Goal: Task Accomplishment & Management: Use online tool/utility

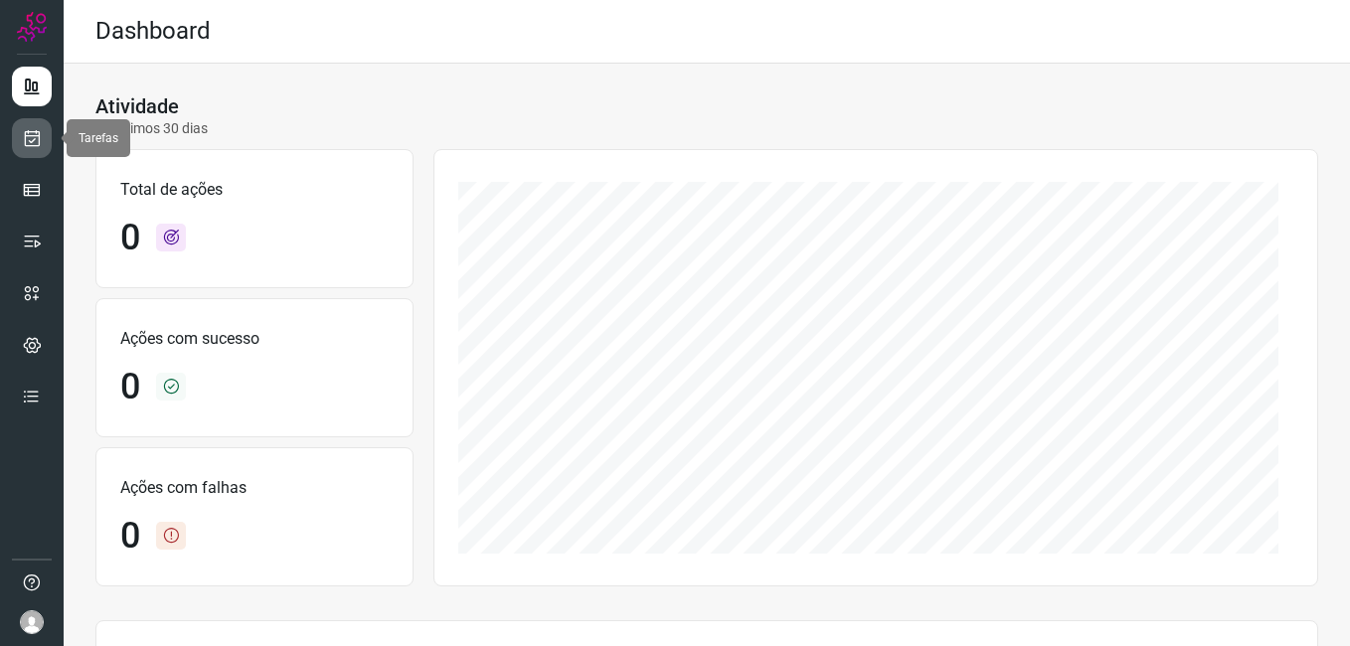
click at [15, 146] on link at bounding box center [32, 138] width 40 height 40
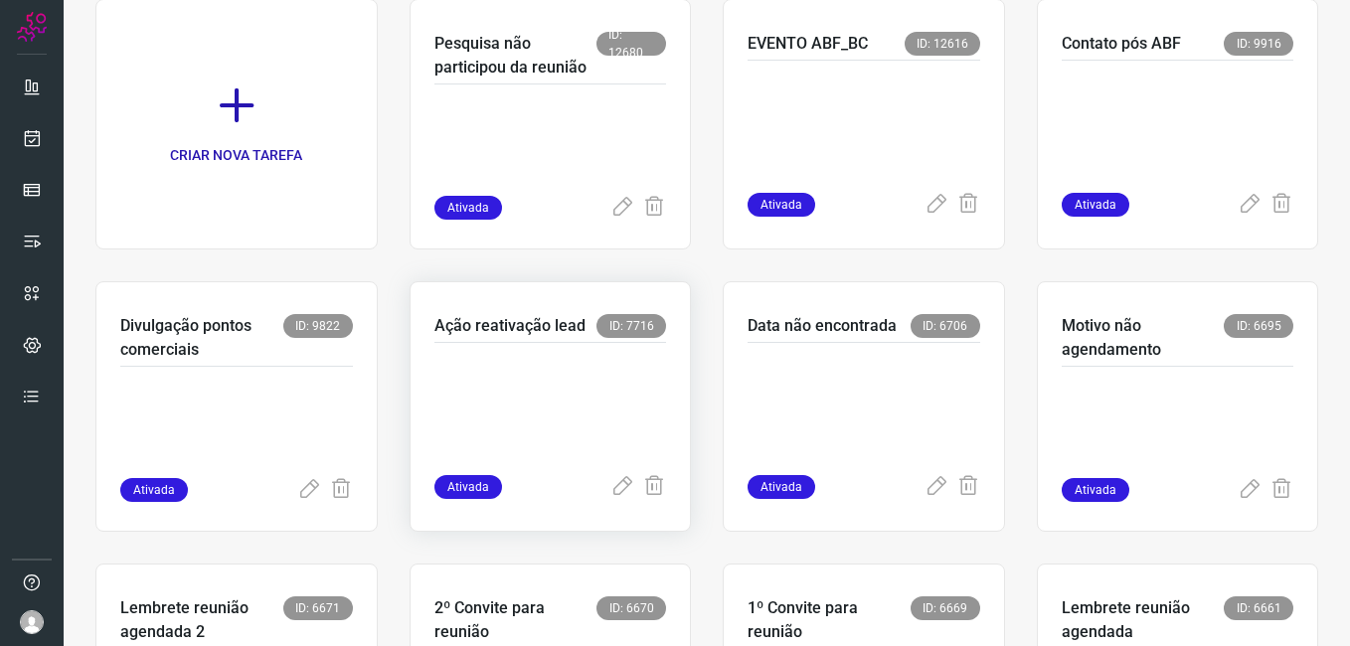
scroll to position [497, 0]
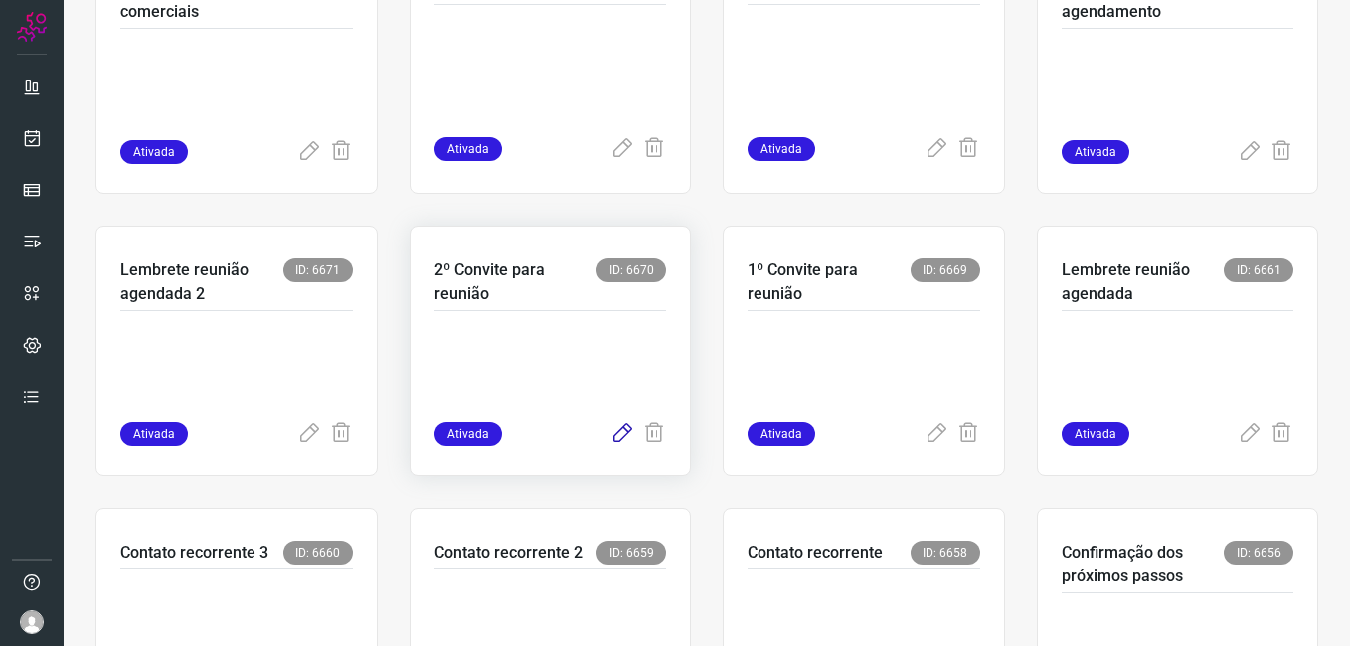
click at [622, 430] on icon at bounding box center [623, 435] width 24 height 24
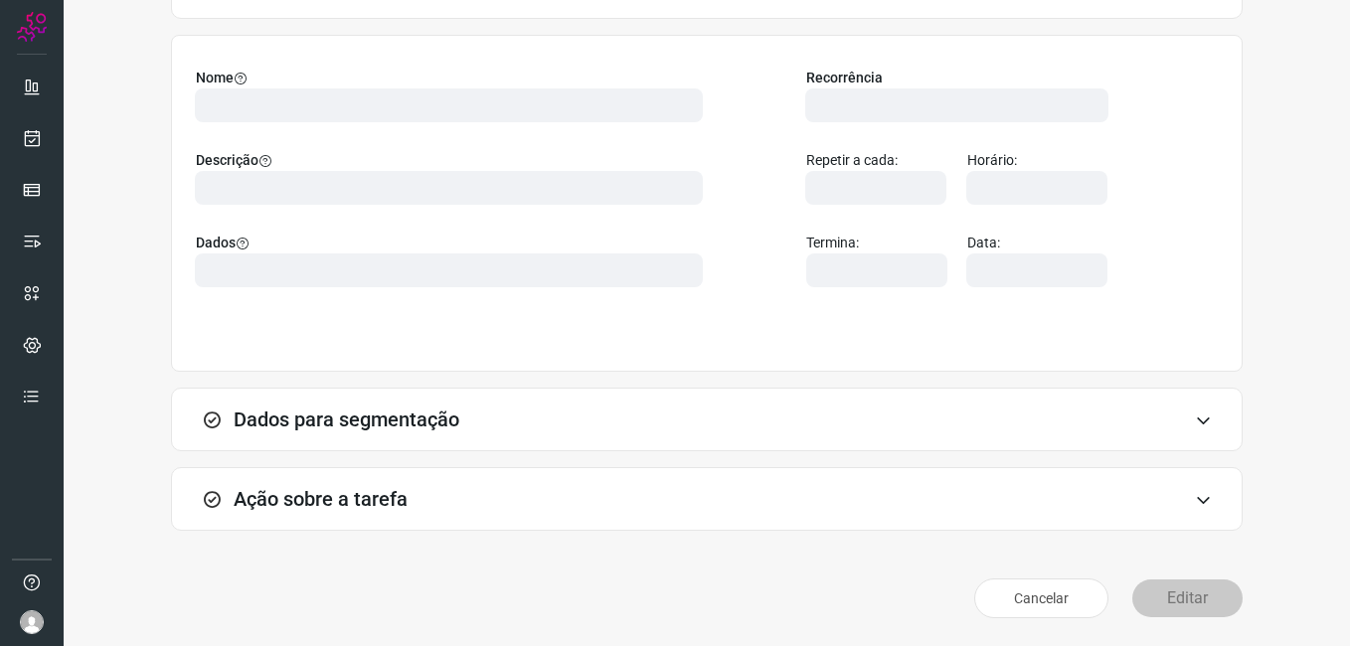
scroll to position [130, 0]
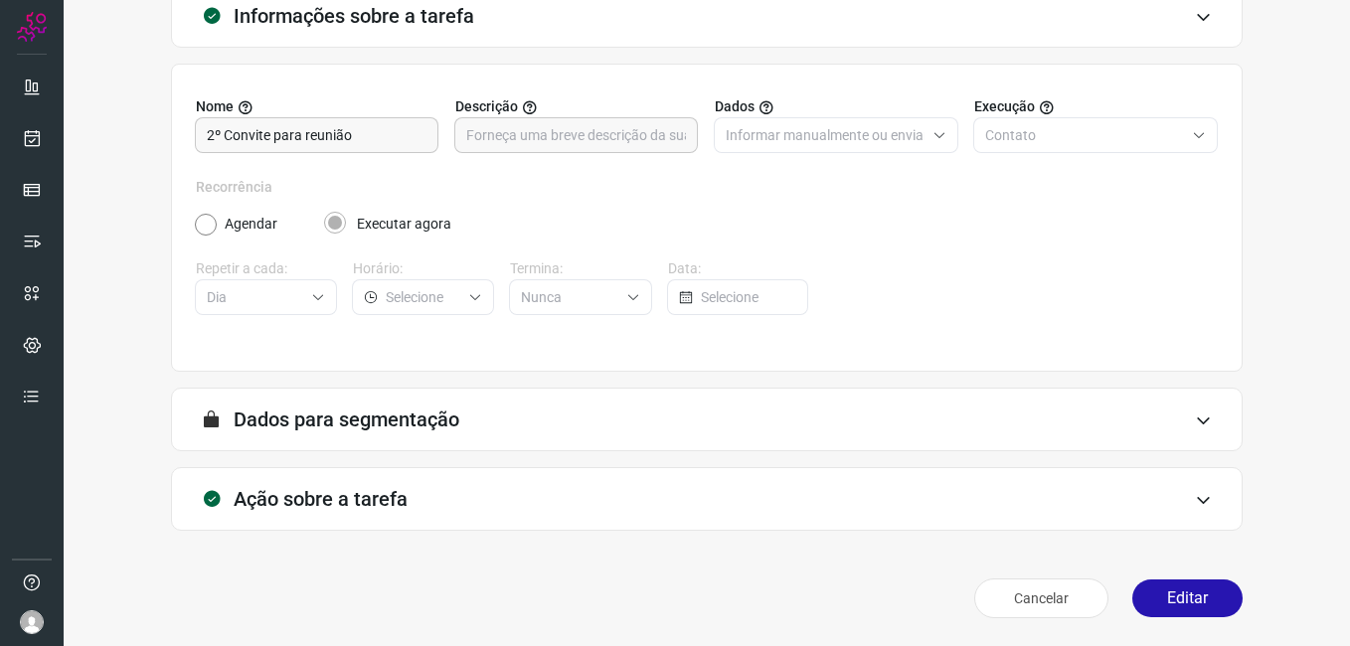
click at [1251, 399] on div "Informações sobre a tarefa Nome 2º Convite para reunião Descrição Dados Informa…" at bounding box center [706, 305] width 1223 height 642
click at [1143, 606] on button "Editar" at bounding box center [1188, 599] width 110 height 38
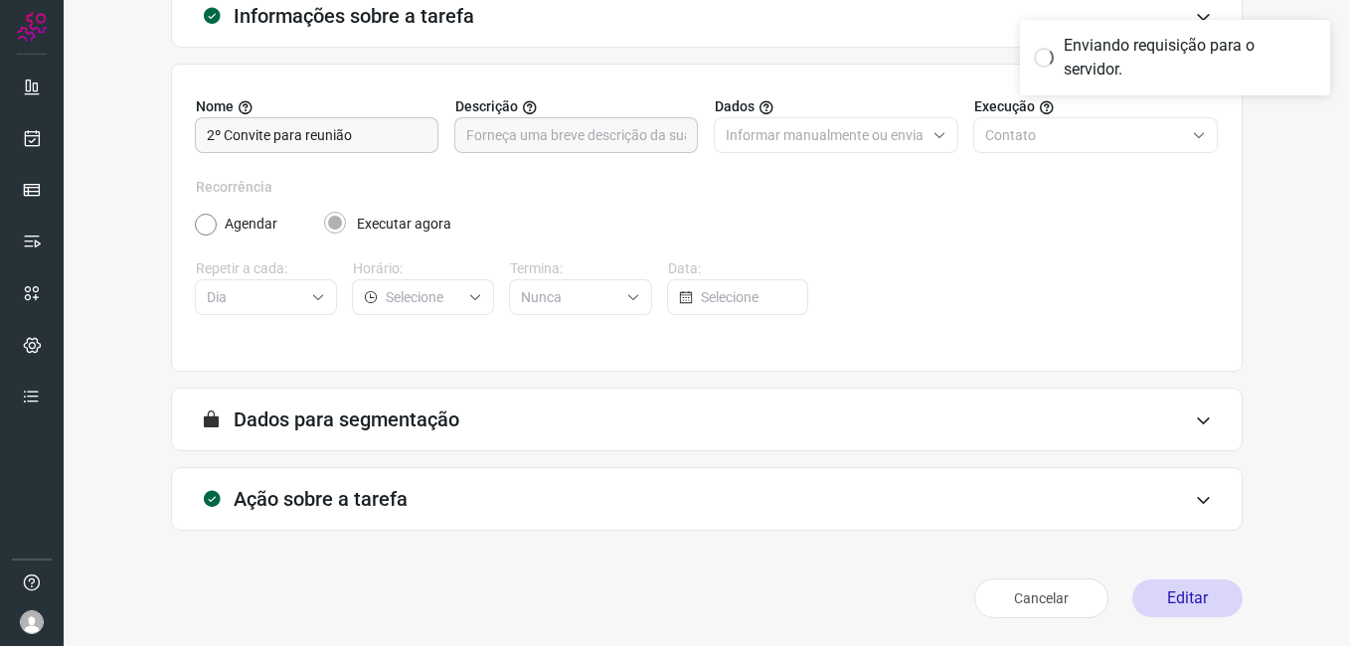
click at [743, 645] on html "Editar uma tarefa Informações sobre a tarefa Nome 2º Convite para reunião Descr…" at bounding box center [675, 323] width 1350 height 646
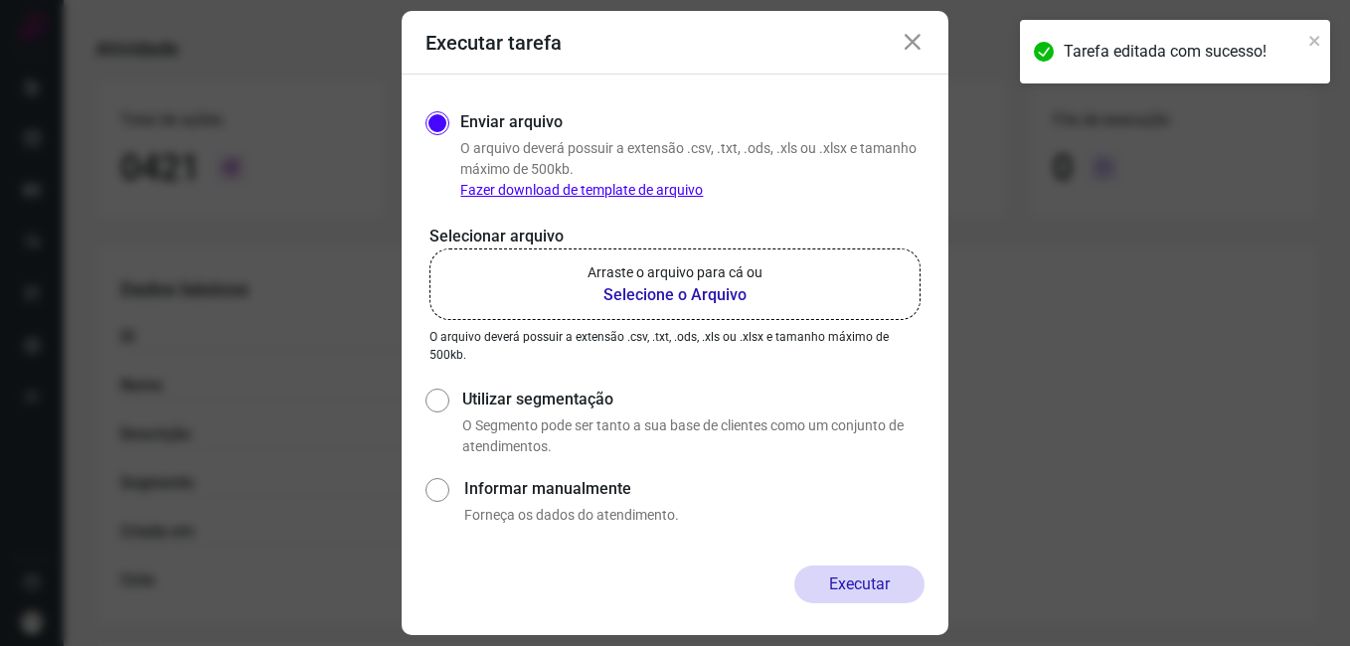
click at [679, 291] on b "Selecione o Arquivo" at bounding box center [675, 295] width 175 height 24
click at [0, 0] on input "Arraste o arquivo para cá ou Selecione o Arquivo" at bounding box center [0, 0] width 0 height 0
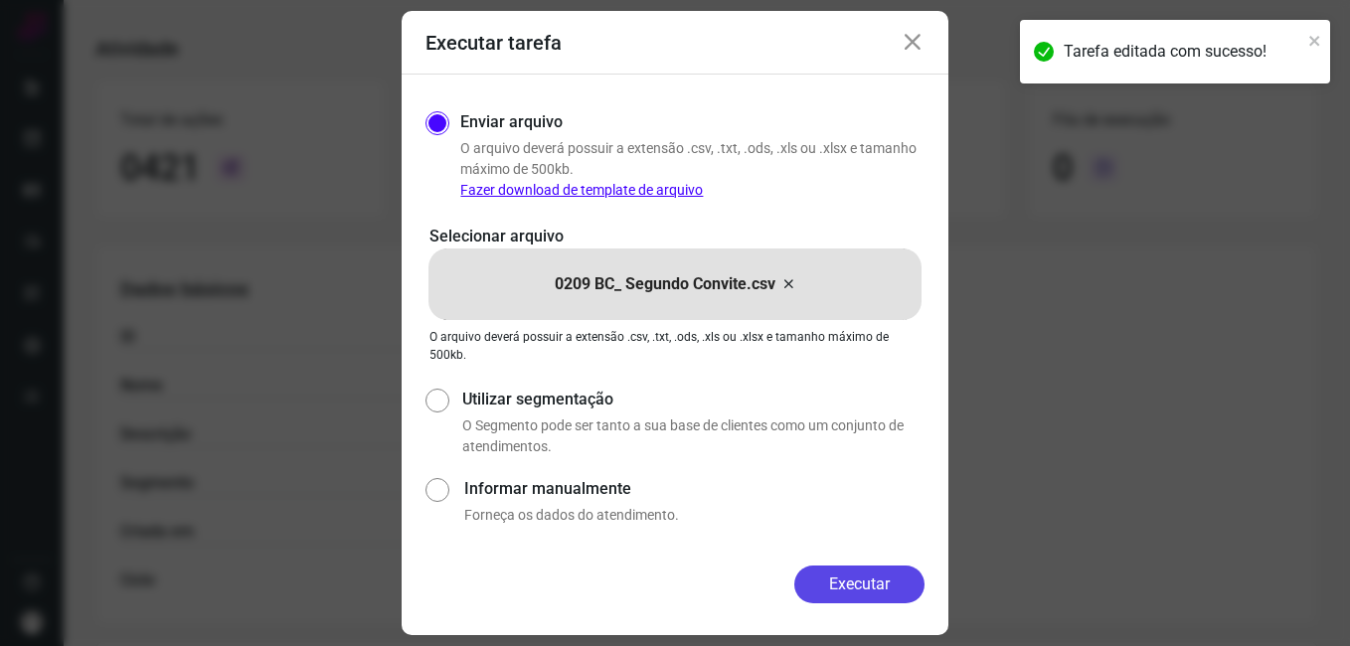
click at [812, 568] on button "Executar" at bounding box center [859, 585] width 130 height 38
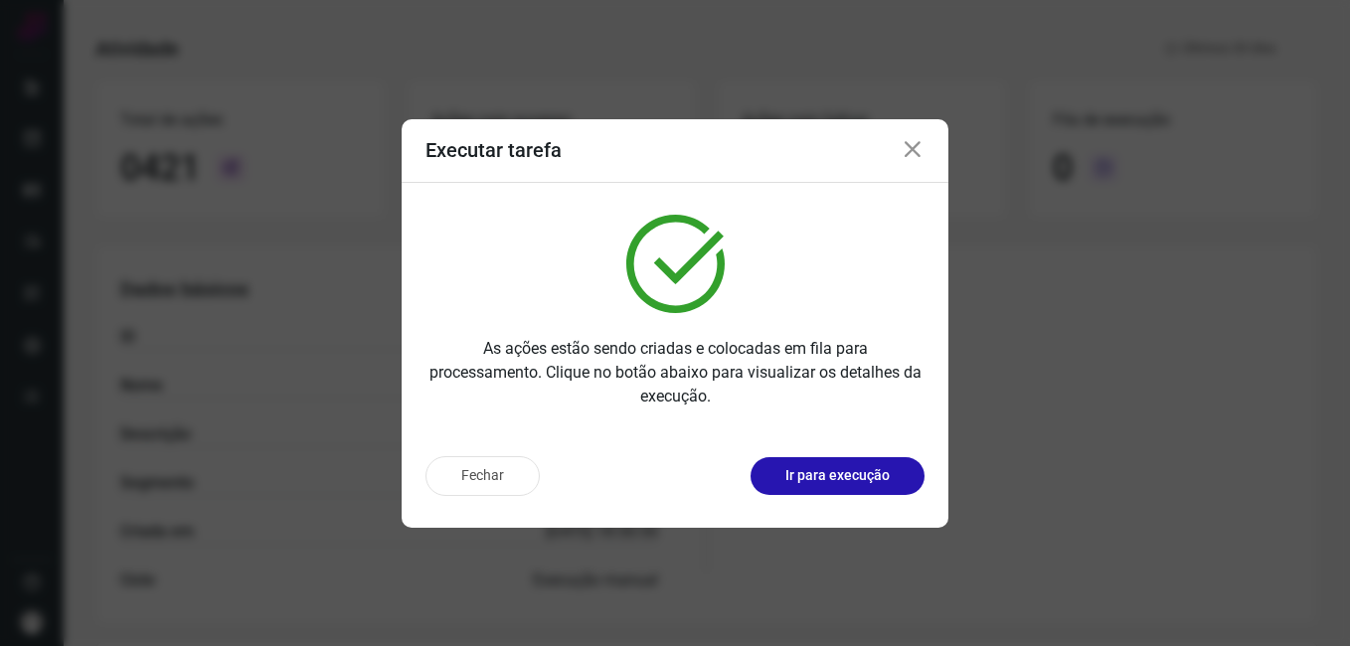
click at [496, 476] on button "Fechar" at bounding box center [483, 476] width 114 height 40
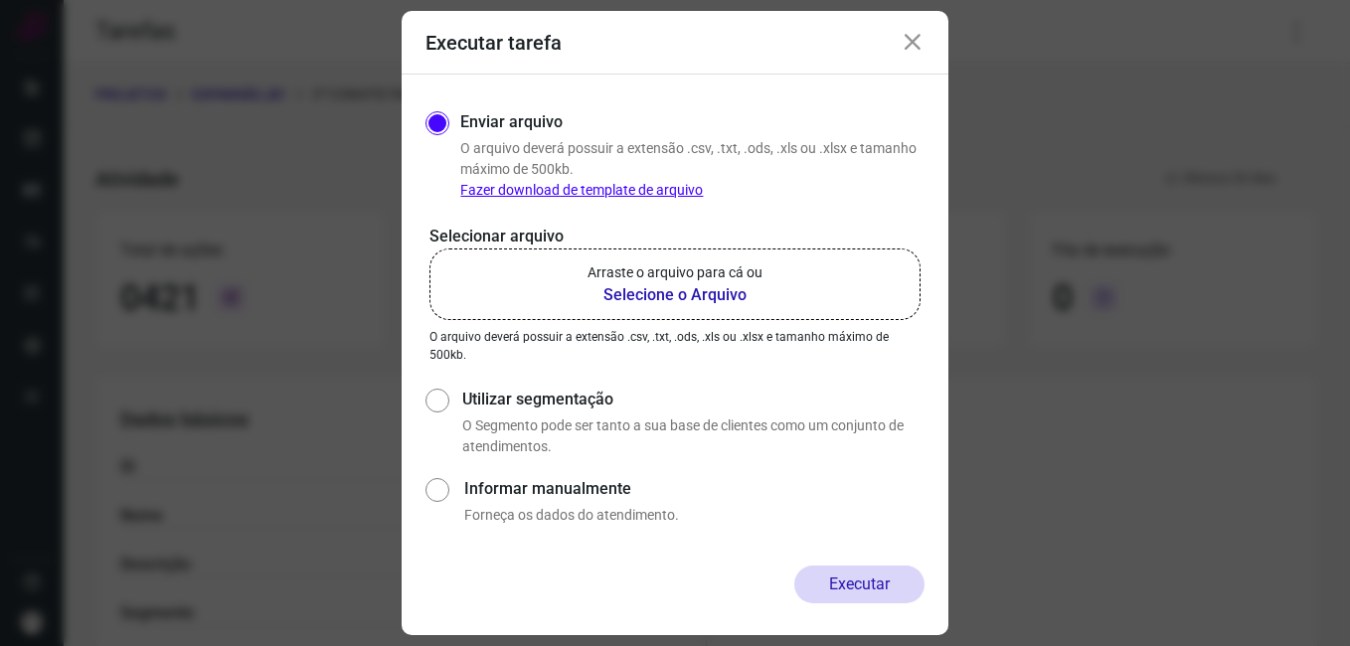
drag, startPoint x: 910, startPoint y: 49, endPoint x: 872, endPoint y: 152, distance: 110.1
click at [910, 49] on icon at bounding box center [913, 43] width 24 height 24
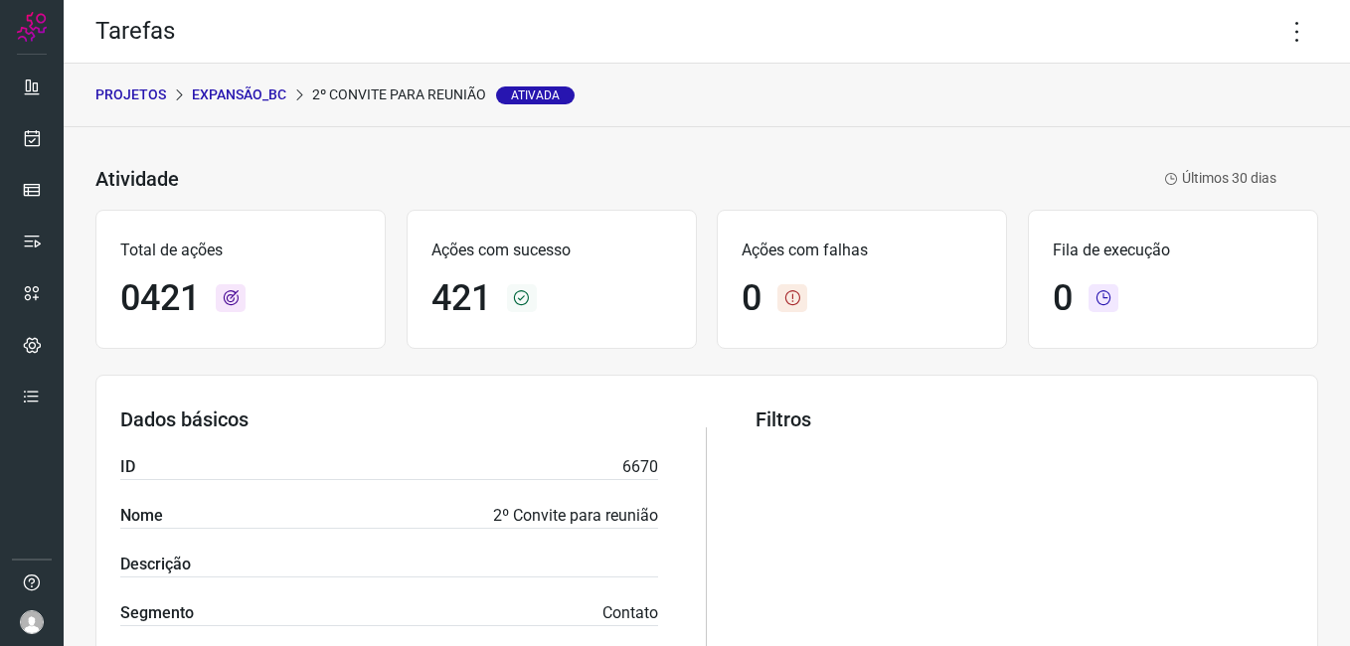
click at [240, 93] on p "Expansão_BC" at bounding box center [239, 95] width 94 height 21
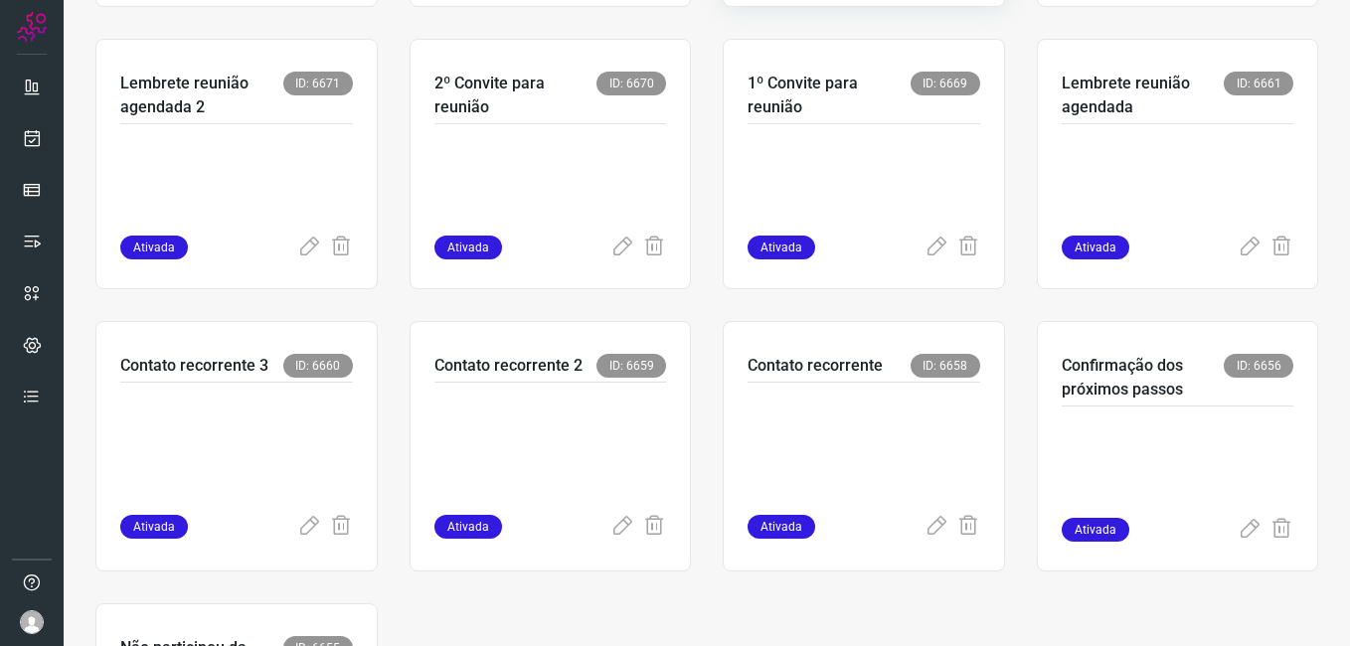
scroll to position [696, 0]
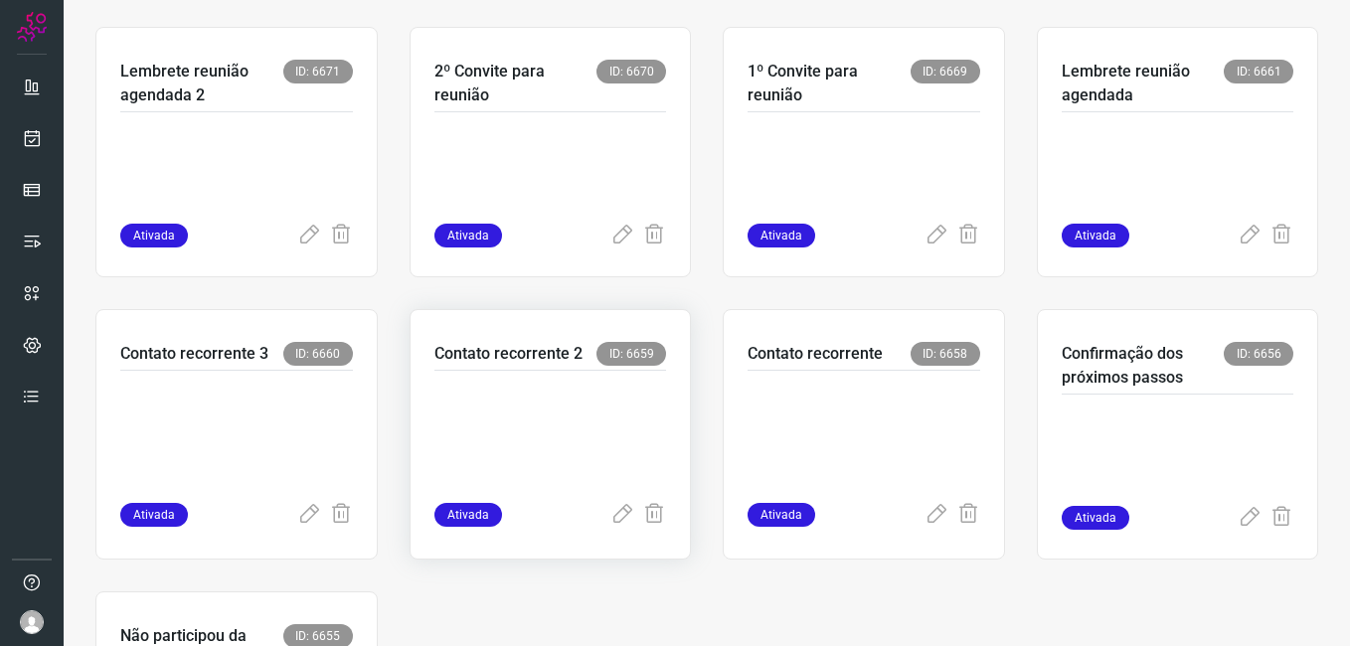
click at [552, 471] on p at bounding box center [551, 432] width 233 height 99
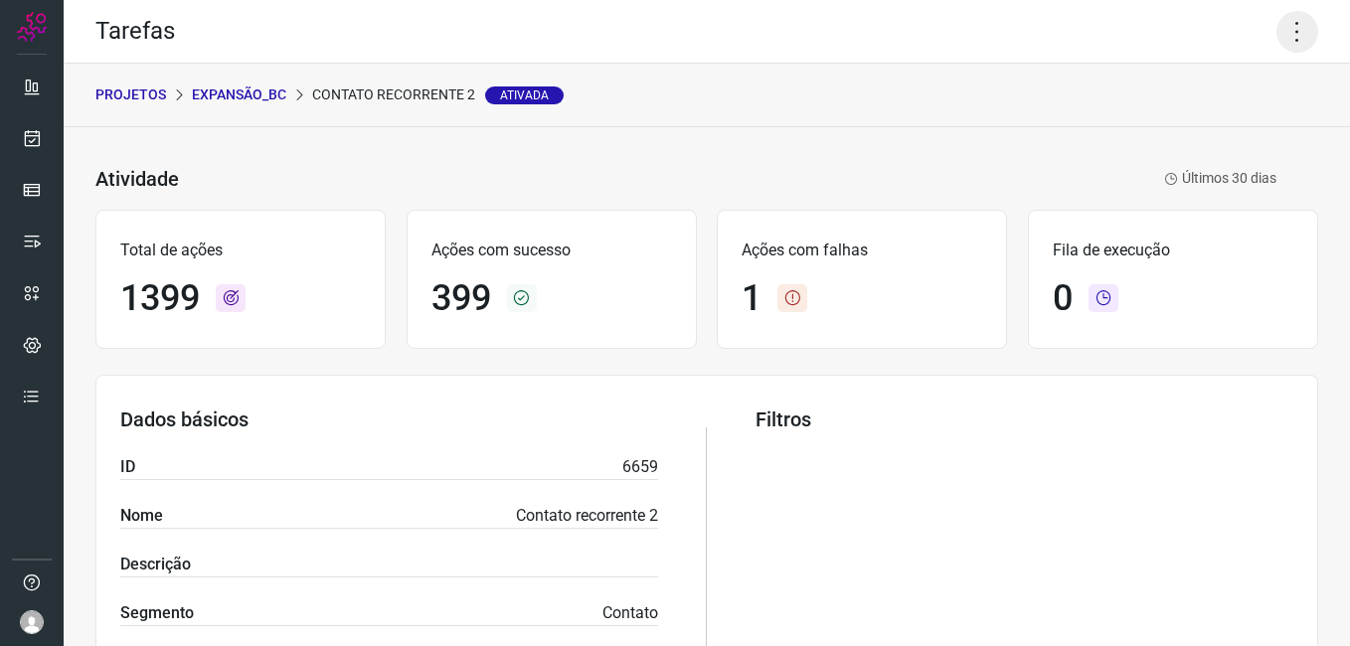
click at [1284, 38] on icon at bounding box center [1298, 32] width 42 height 42
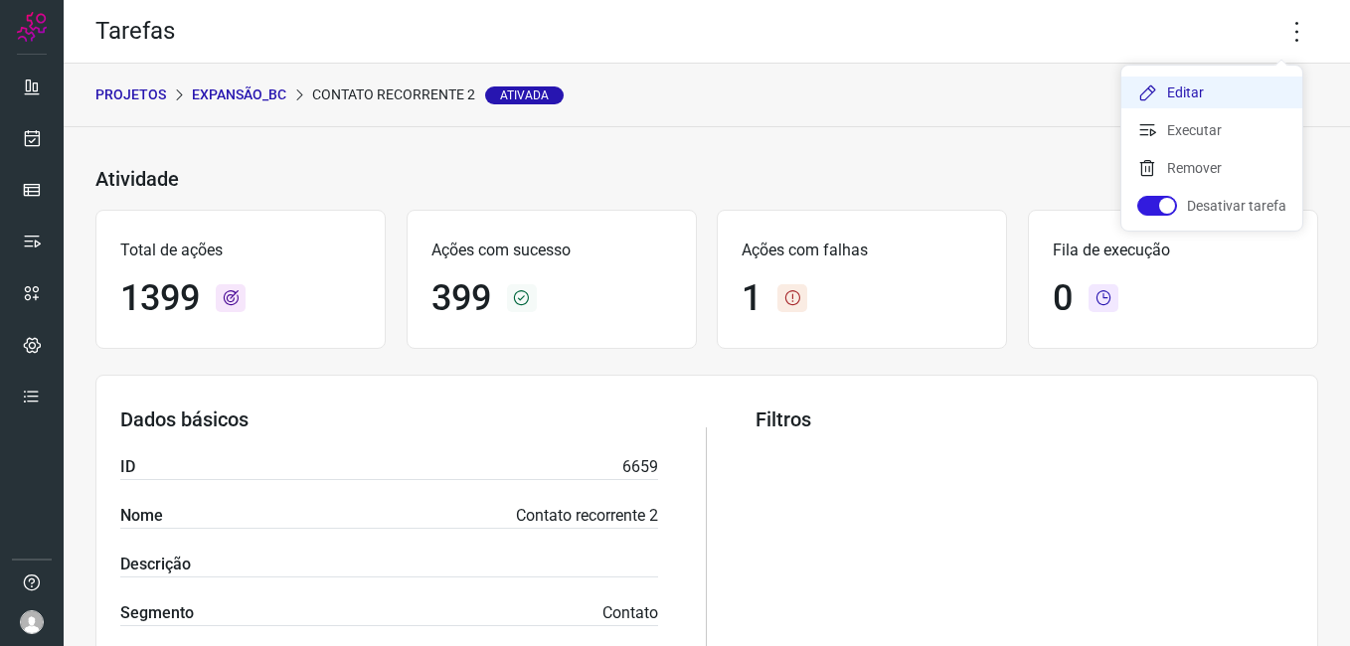
click at [1182, 93] on li "Editar" at bounding box center [1212, 93] width 181 height 32
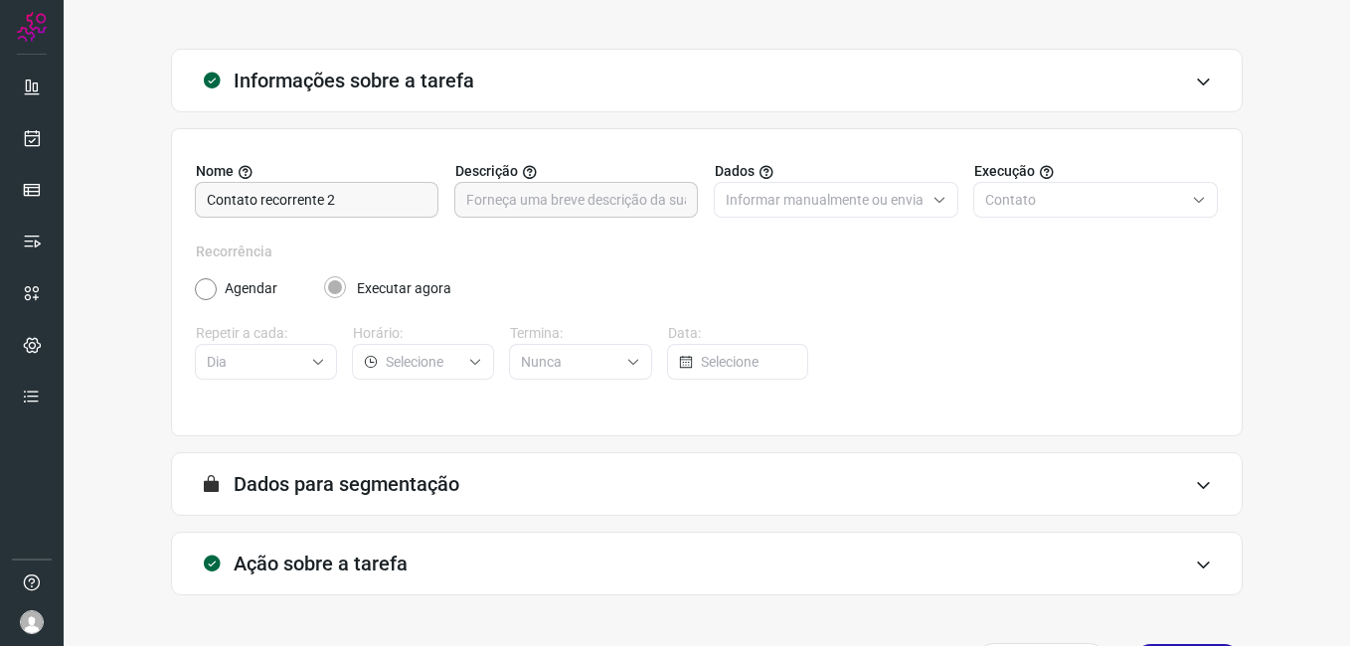
scroll to position [130, 0]
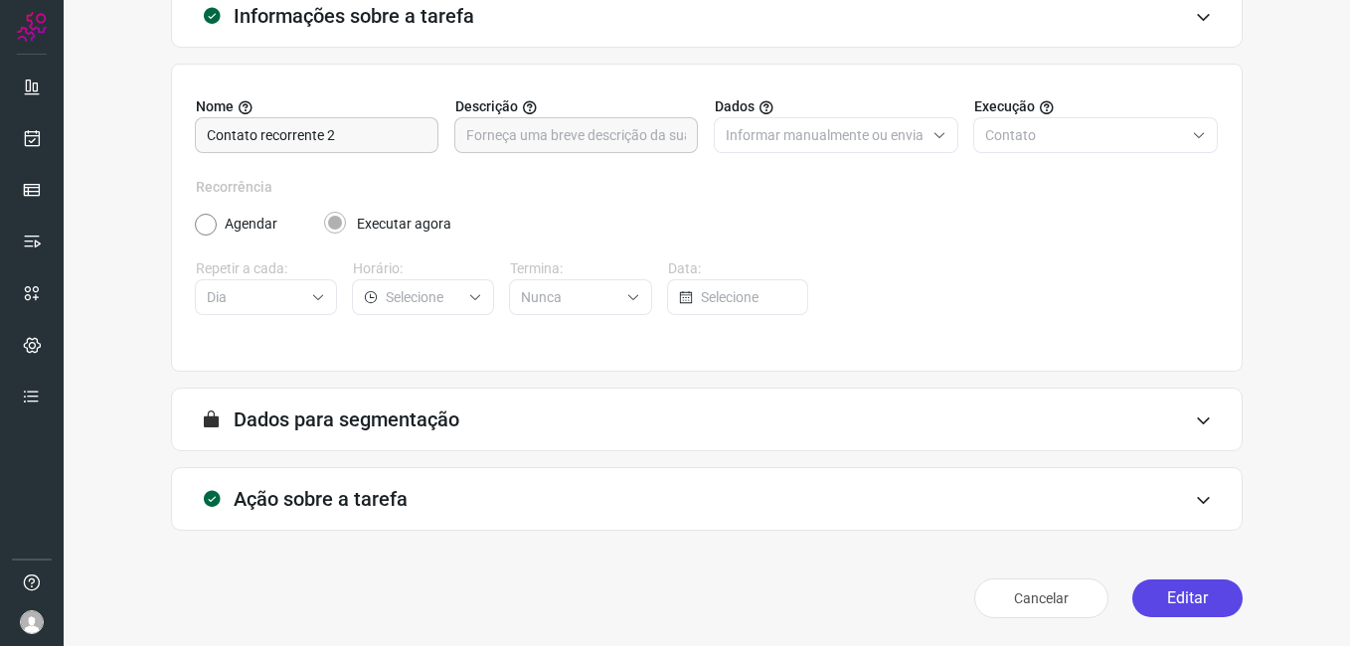
click at [1135, 594] on button "Editar" at bounding box center [1188, 599] width 110 height 38
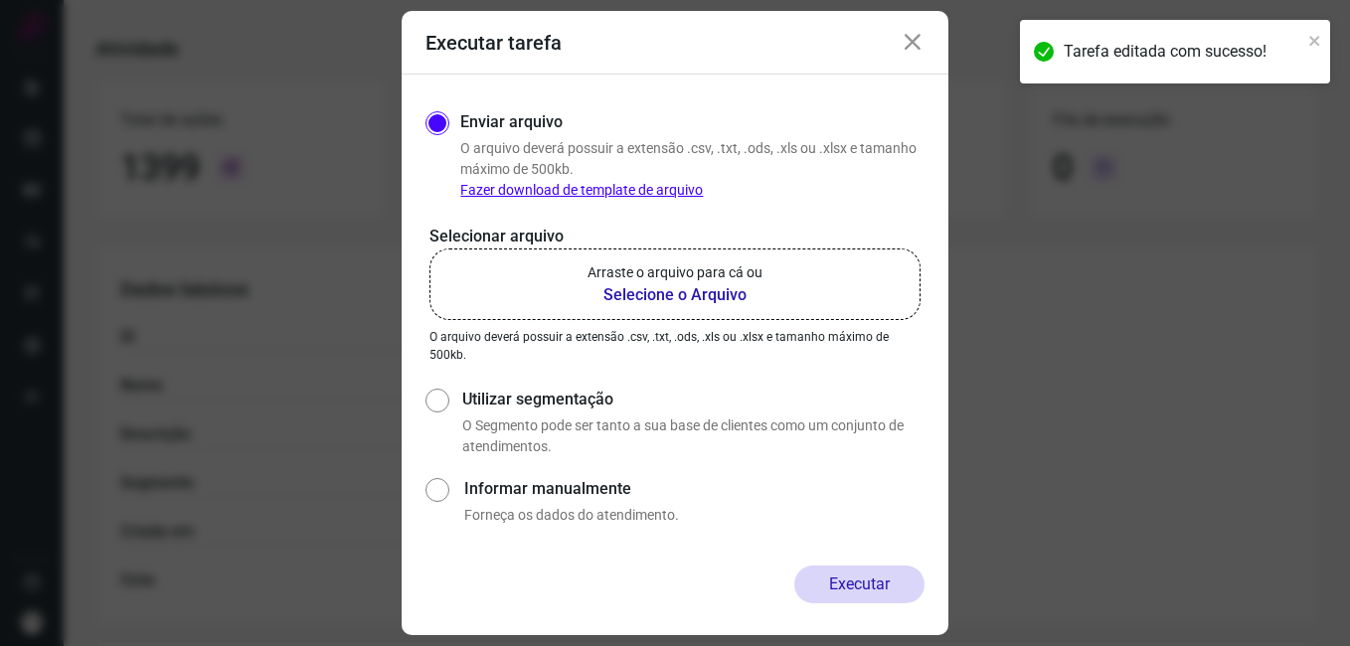
click at [617, 289] on b "Selecione o Arquivo" at bounding box center [675, 295] width 175 height 24
click at [0, 0] on input "Arraste o arquivo para cá ou Selecione o Arquivo" at bounding box center [0, 0] width 0 height 0
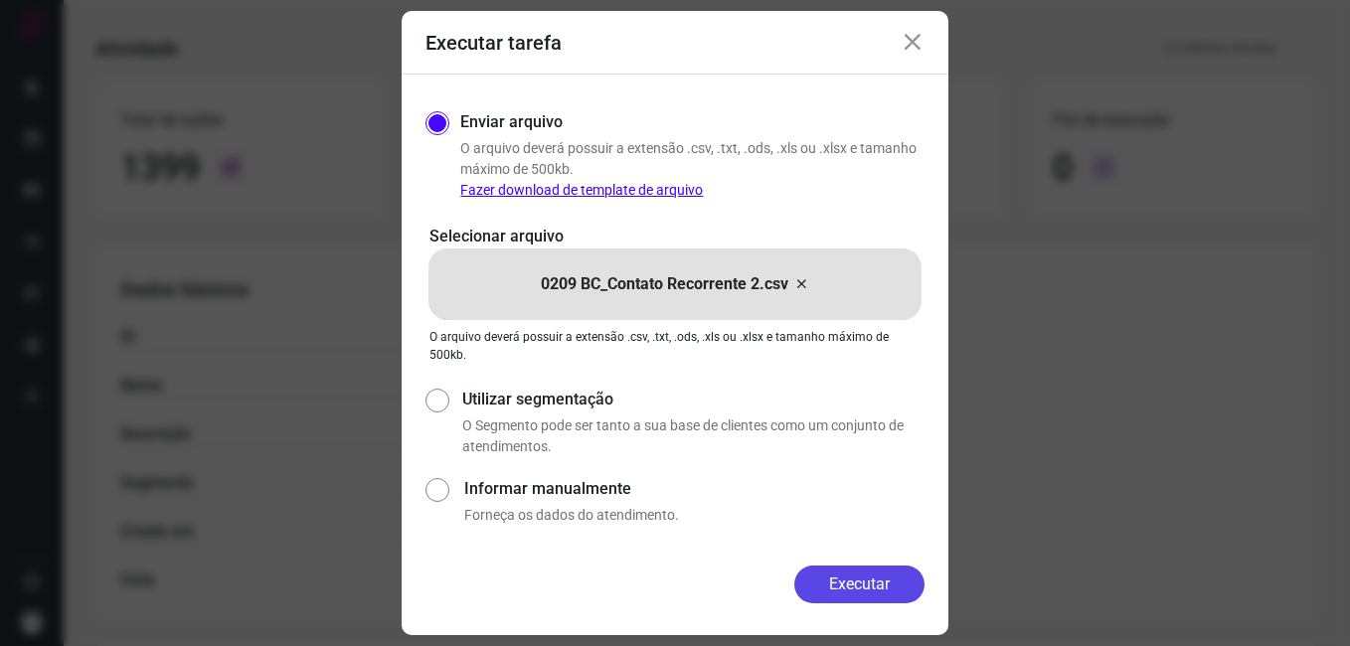
click at [830, 577] on button "Executar" at bounding box center [859, 585] width 130 height 38
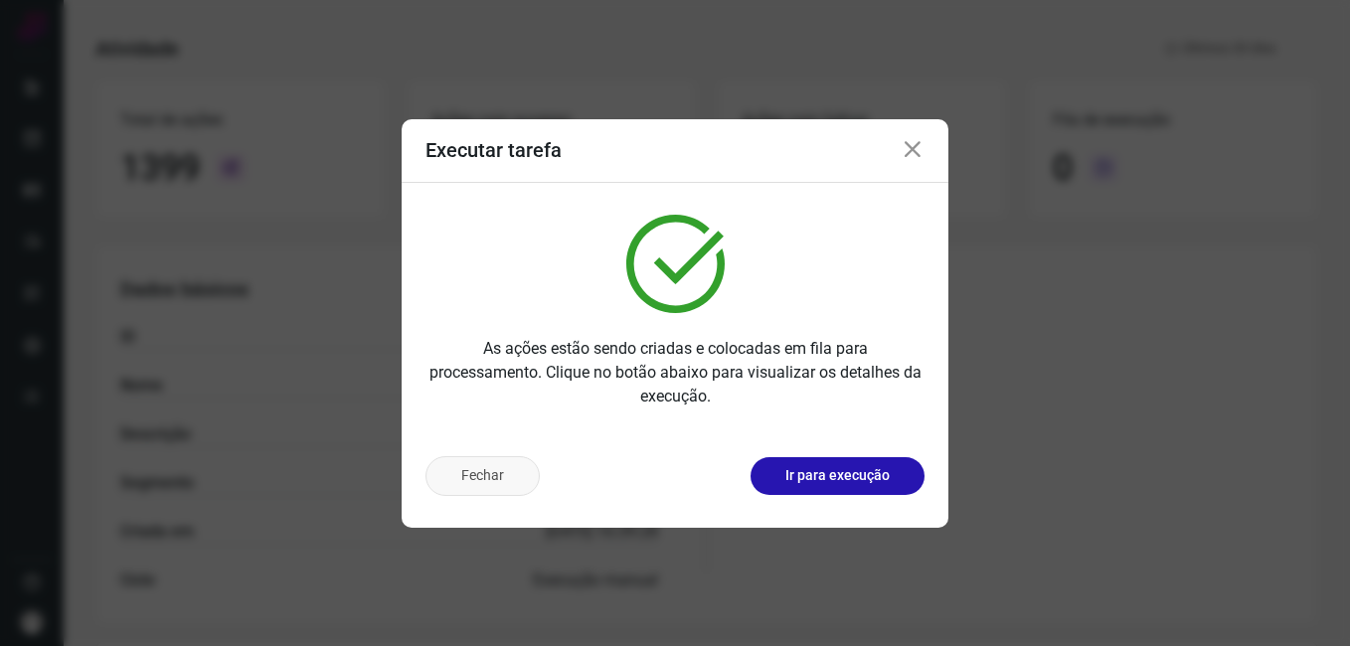
click at [512, 474] on button "Fechar" at bounding box center [483, 476] width 114 height 40
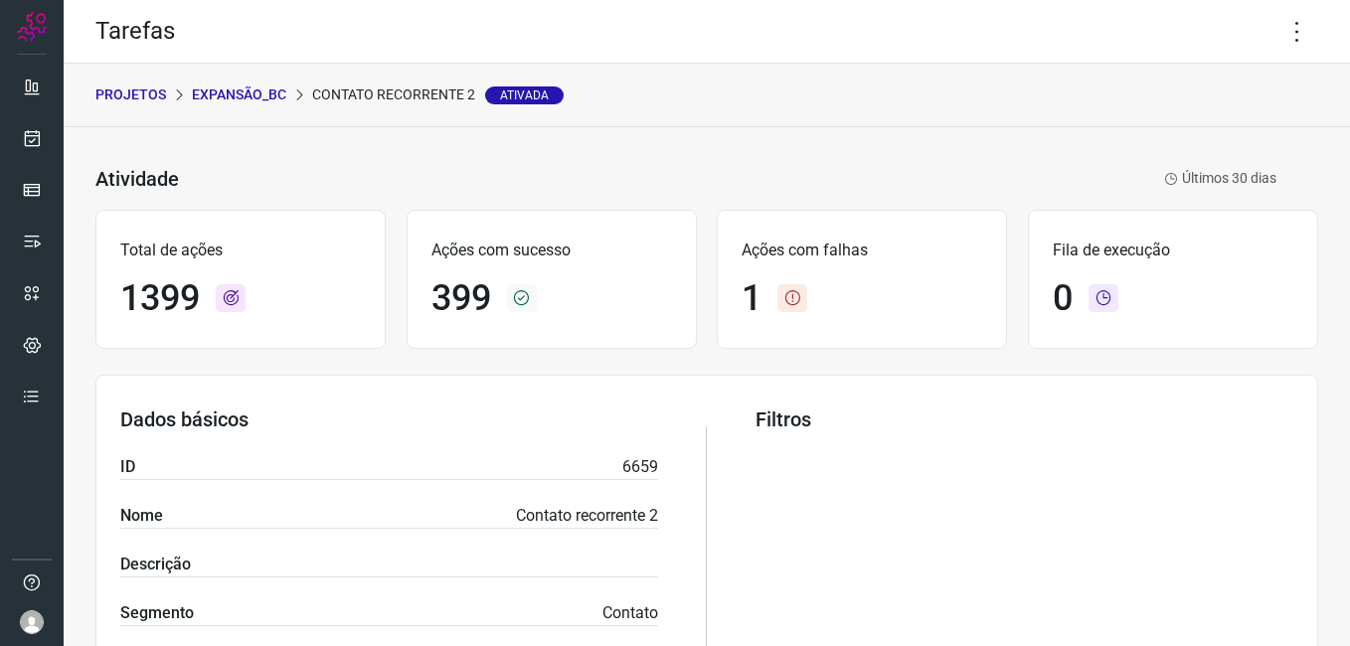
click at [261, 85] on p "Expansão_BC" at bounding box center [239, 95] width 94 height 21
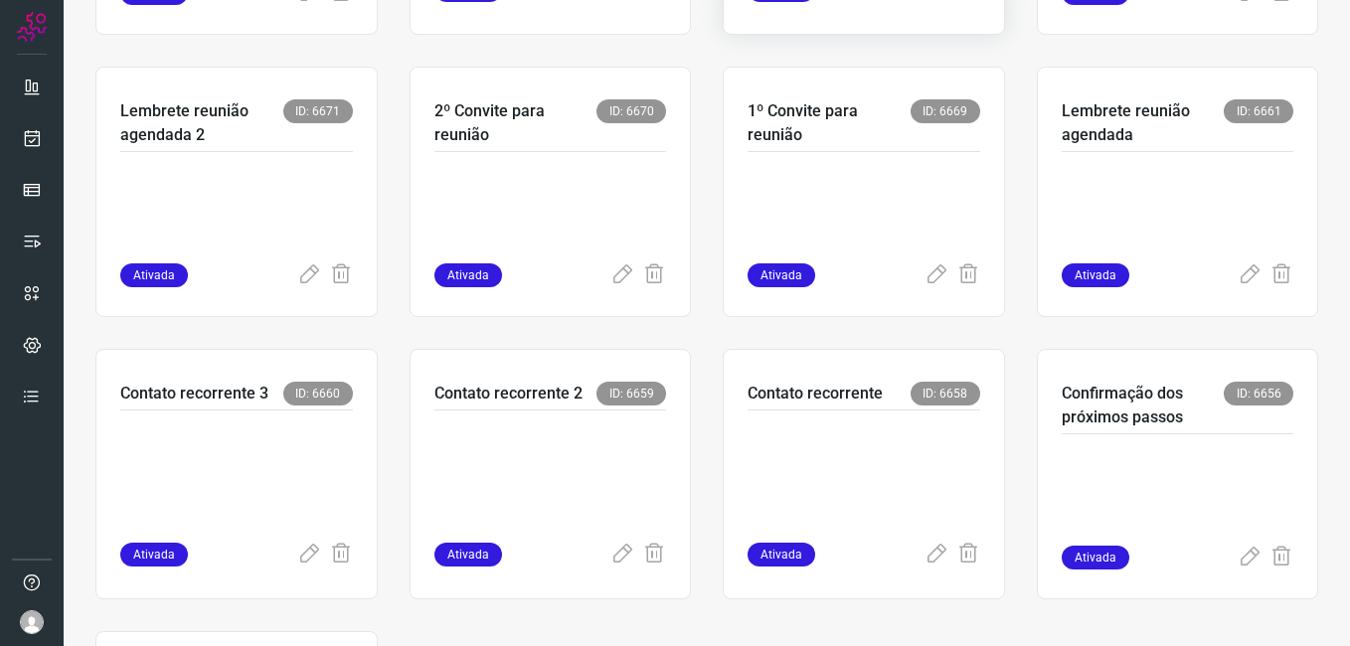
scroll to position [795, 0]
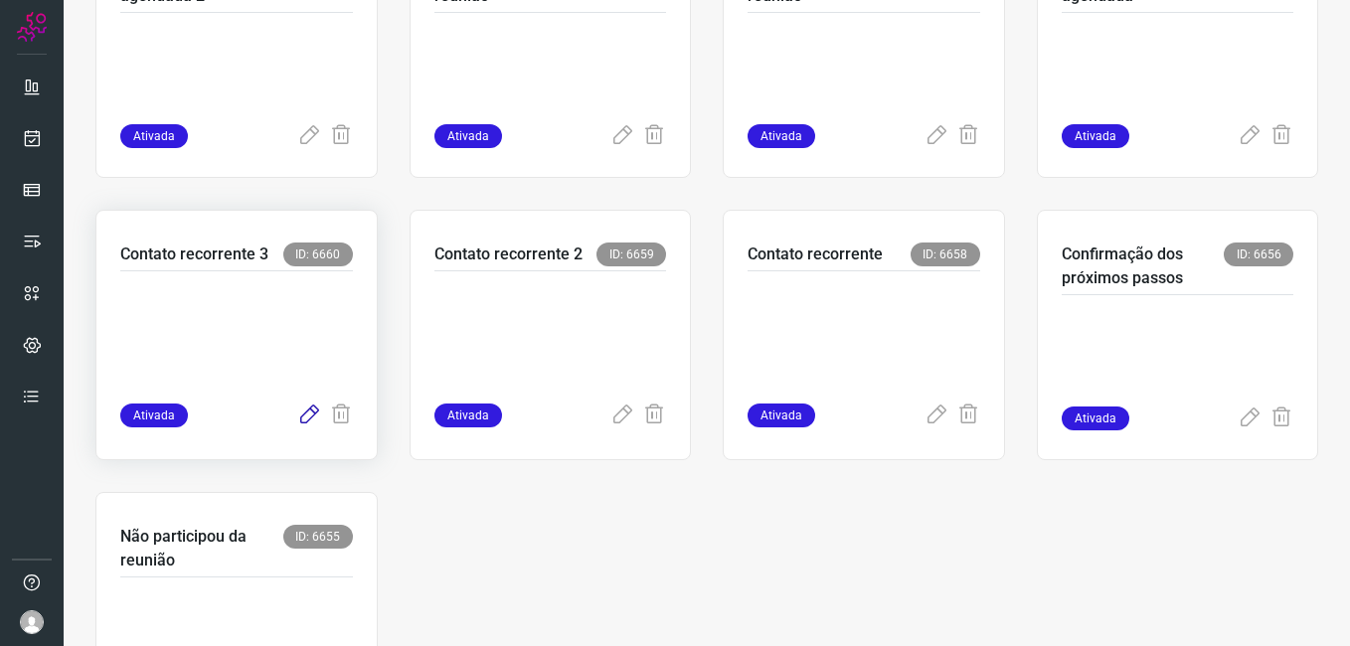
click at [297, 416] on icon at bounding box center [309, 416] width 24 height 24
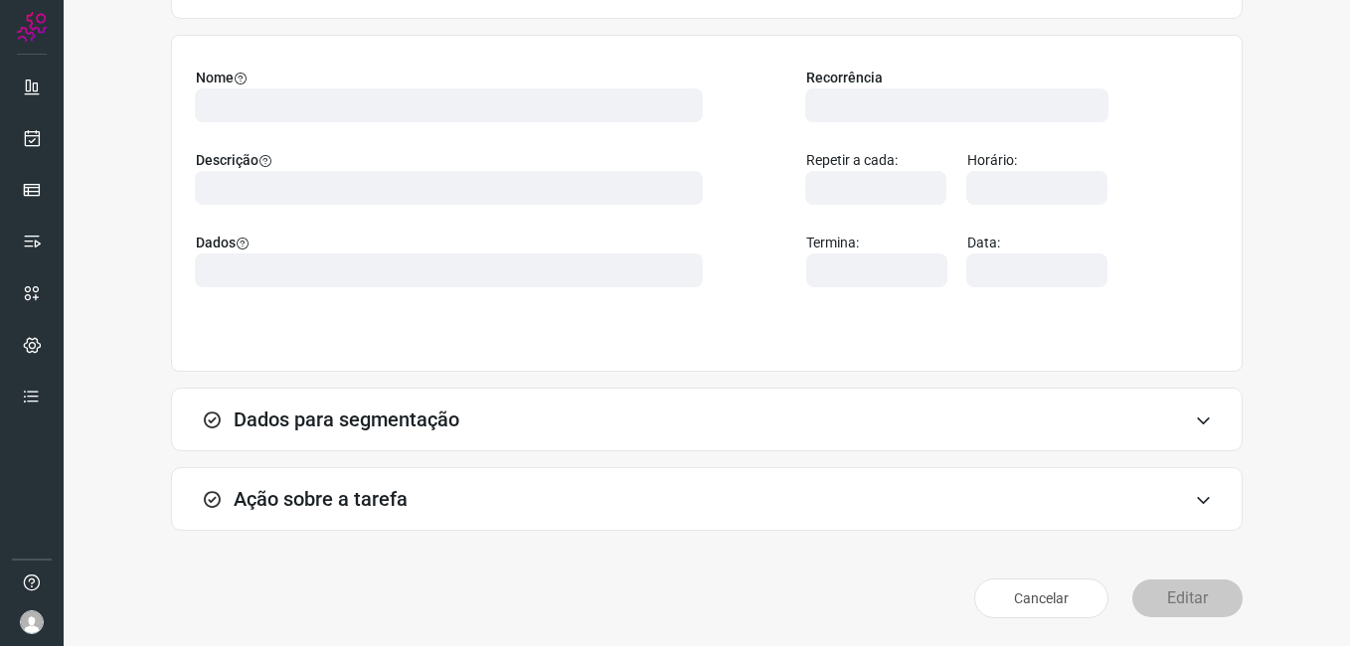
scroll to position [130, 0]
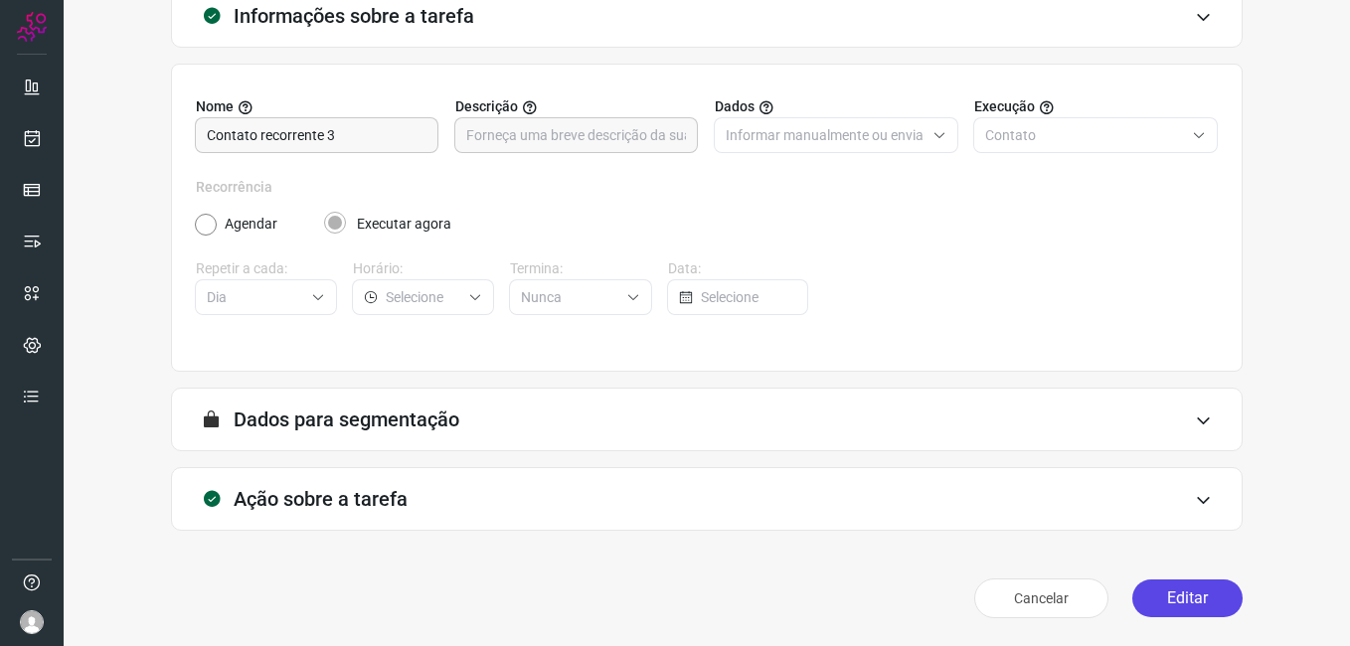
click at [1148, 592] on button "Editar" at bounding box center [1188, 599] width 110 height 38
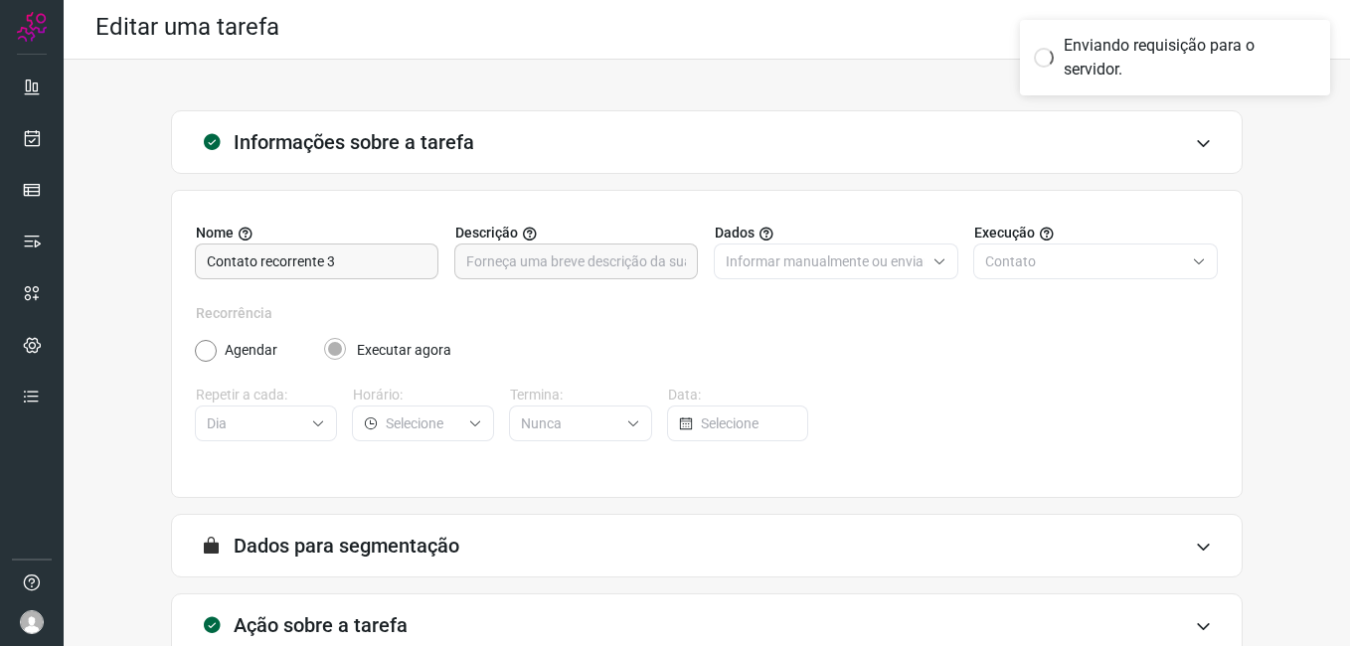
scroll to position [0, 0]
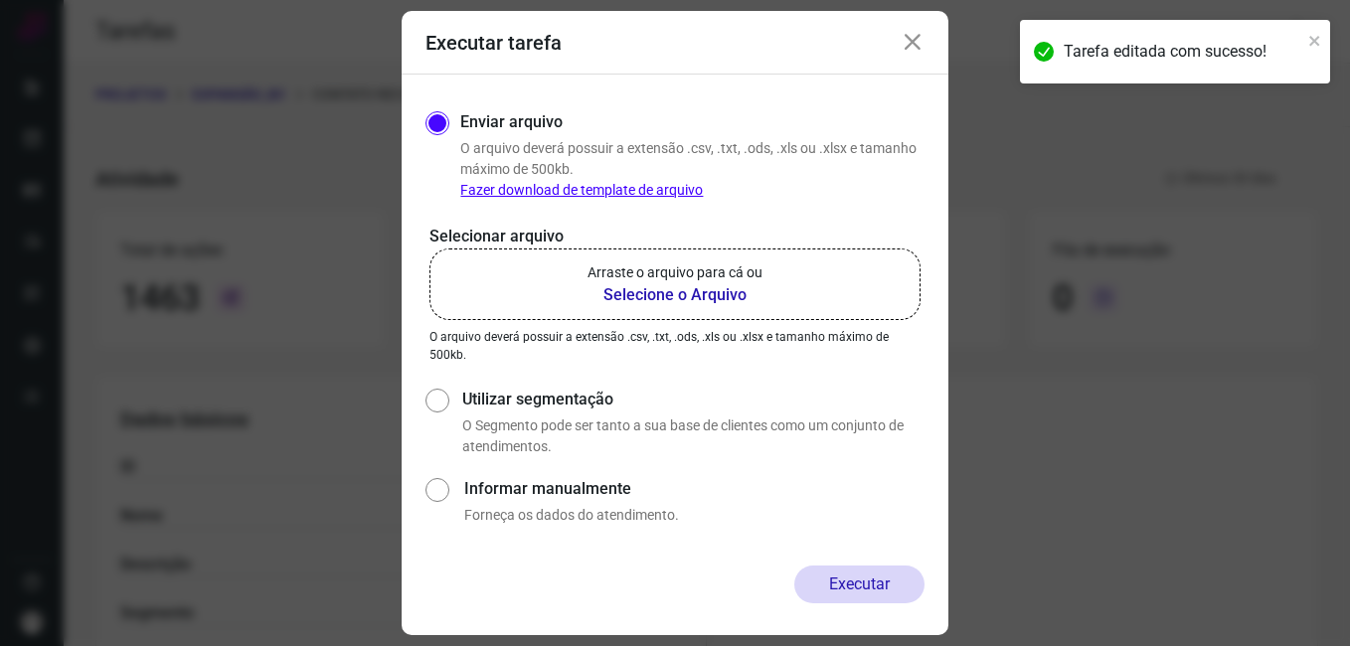
click at [737, 303] on b "Selecione o Arquivo" at bounding box center [675, 295] width 175 height 24
click at [0, 0] on input "Arraste o arquivo para cá ou Selecione o Arquivo" at bounding box center [0, 0] width 0 height 0
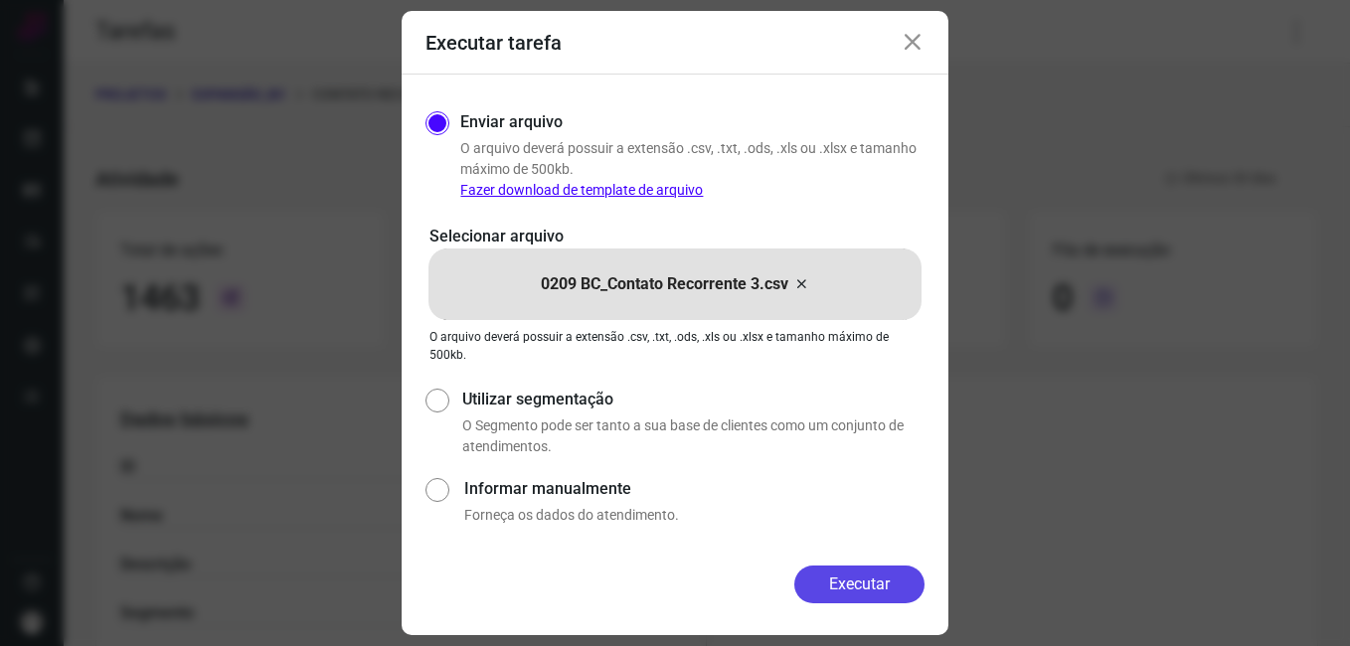
click at [814, 587] on button "Executar" at bounding box center [859, 585] width 130 height 38
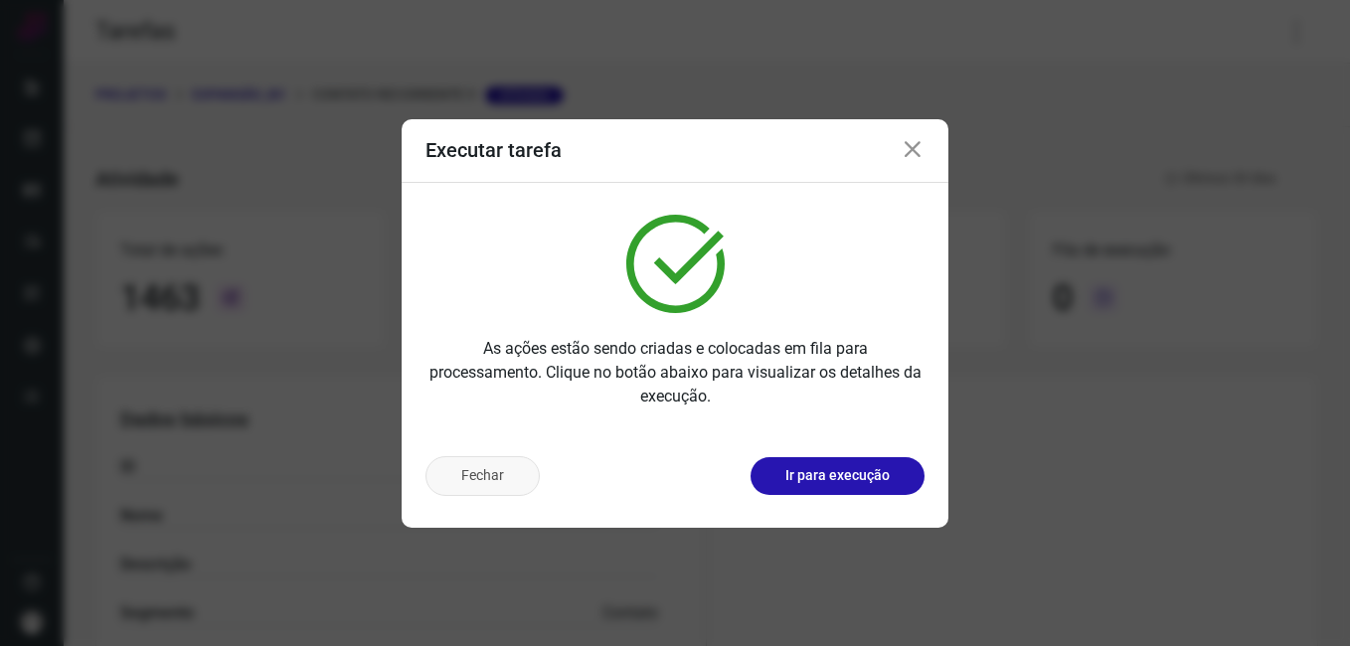
click at [492, 472] on button "Fechar" at bounding box center [483, 476] width 114 height 40
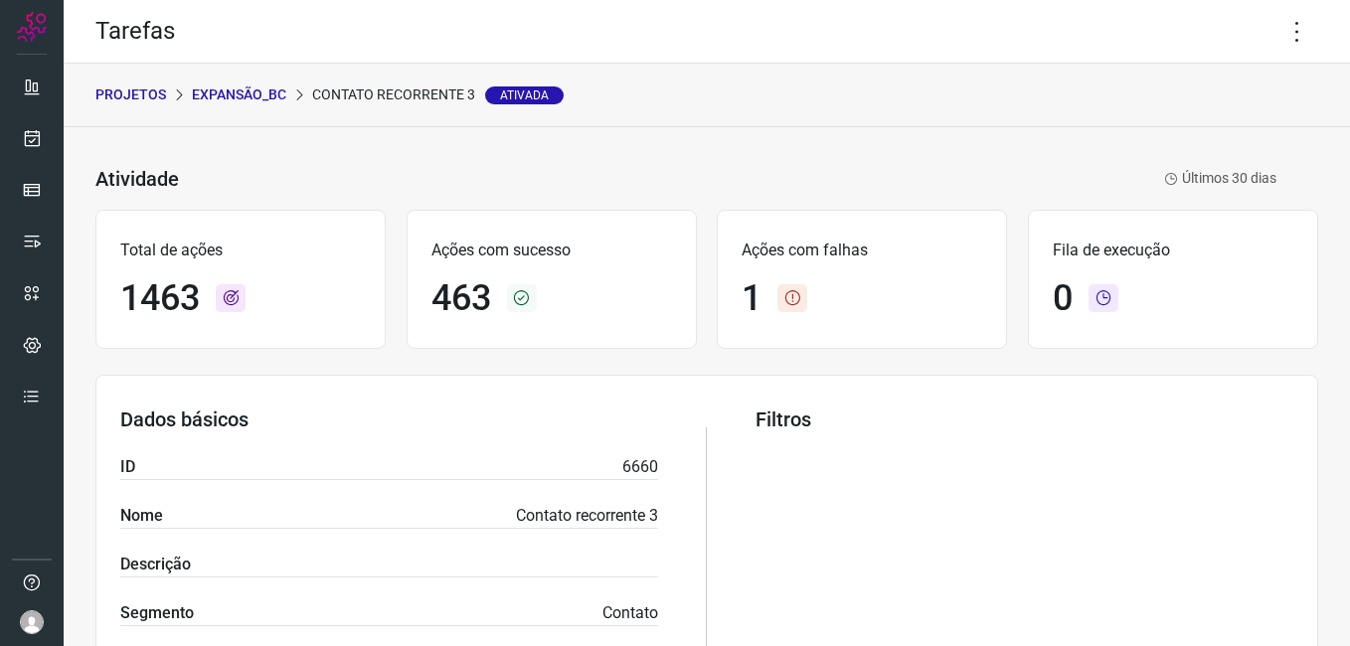
click at [222, 89] on p "Expansão_BC" at bounding box center [239, 95] width 94 height 21
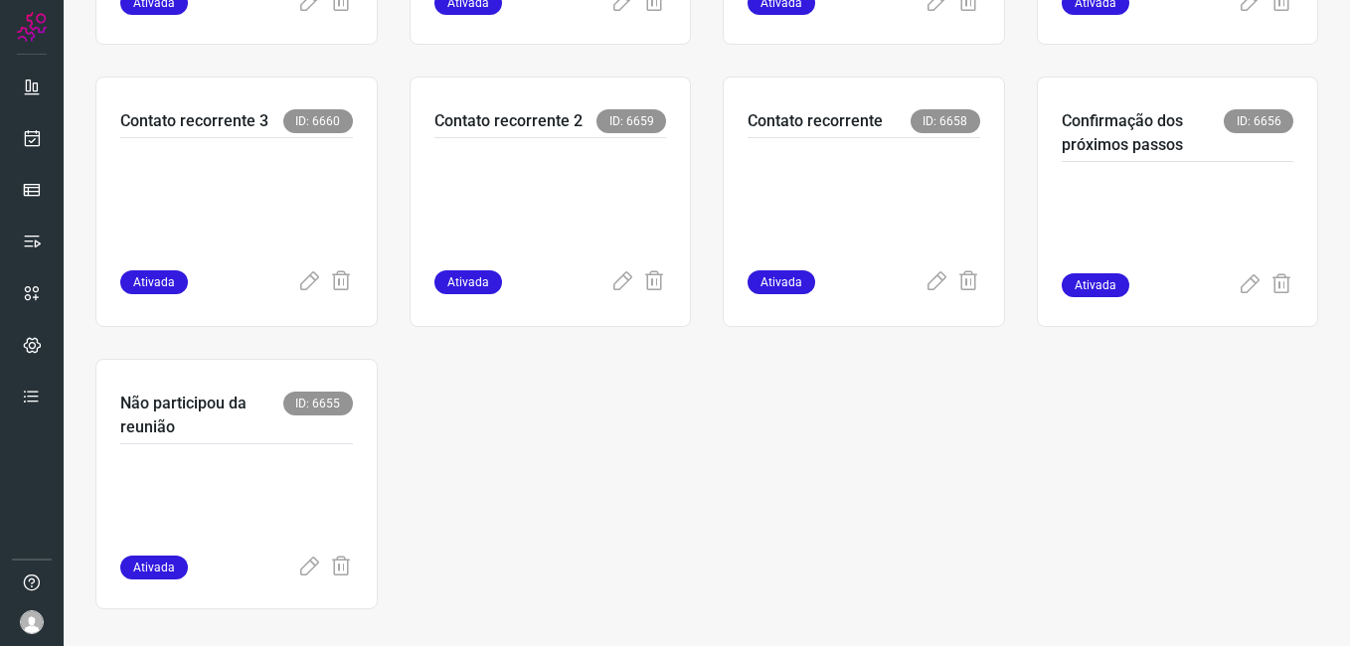
scroll to position [942, 0]
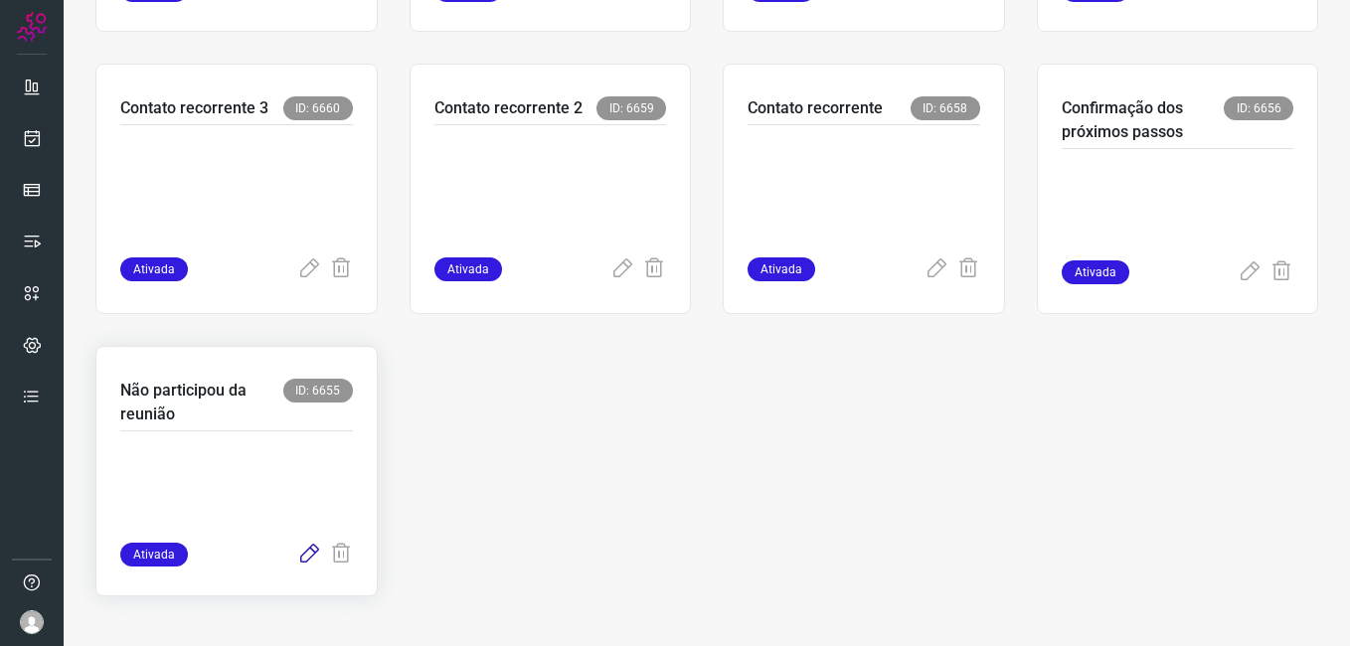
click at [305, 550] on icon at bounding box center [309, 555] width 24 height 24
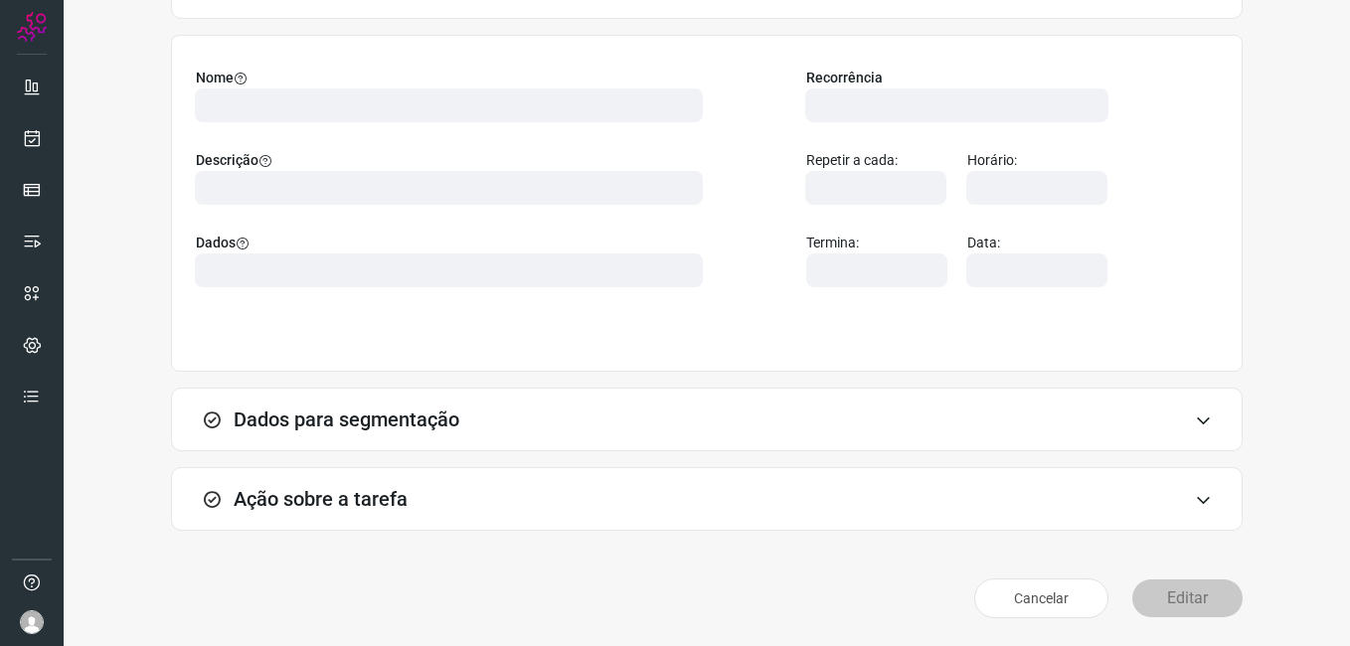
scroll to position [130, 0]
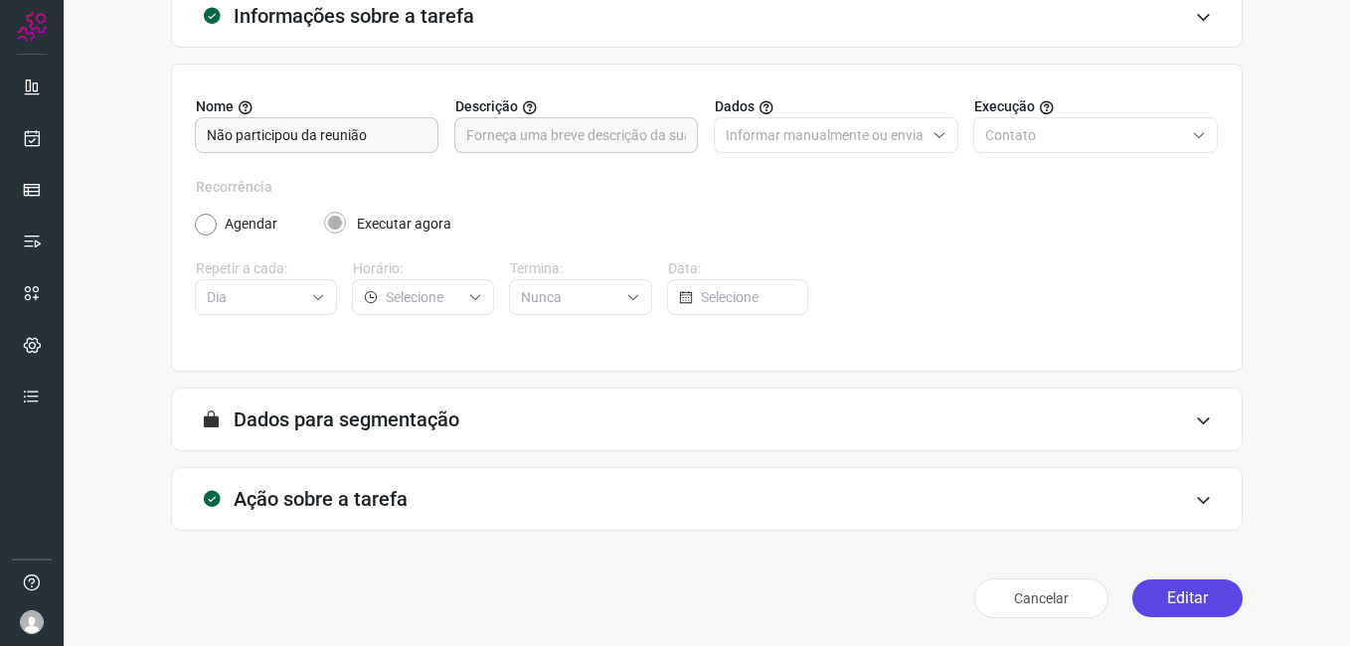
click at [1157, 589] on button "Editar" at bounding box center [1188, 599] width 110 height 38
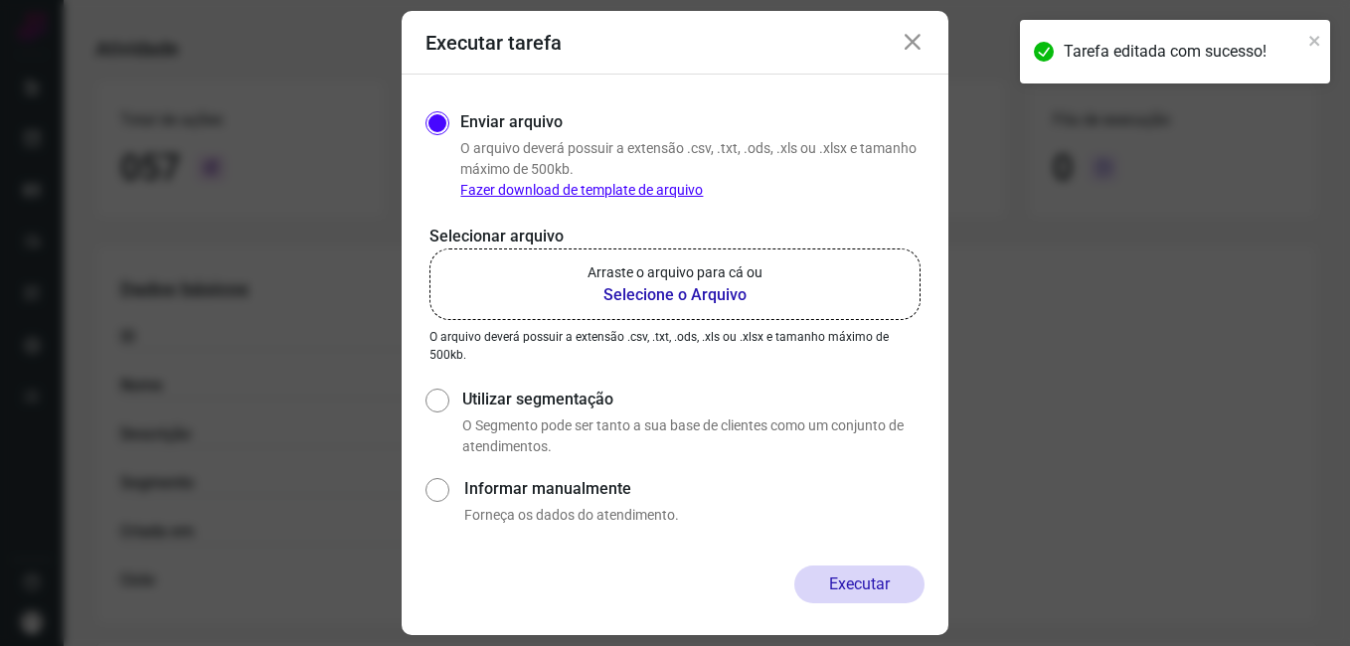
click at [663, 301] on b "Selecione o Arquivo" at bounding box center [675, 295] width 175 height 24
click at [0, 0] on input "Arraste o arquivo para cá ou Selecione o Arquivo" at bounding box center [0, 0] width 0 height 0
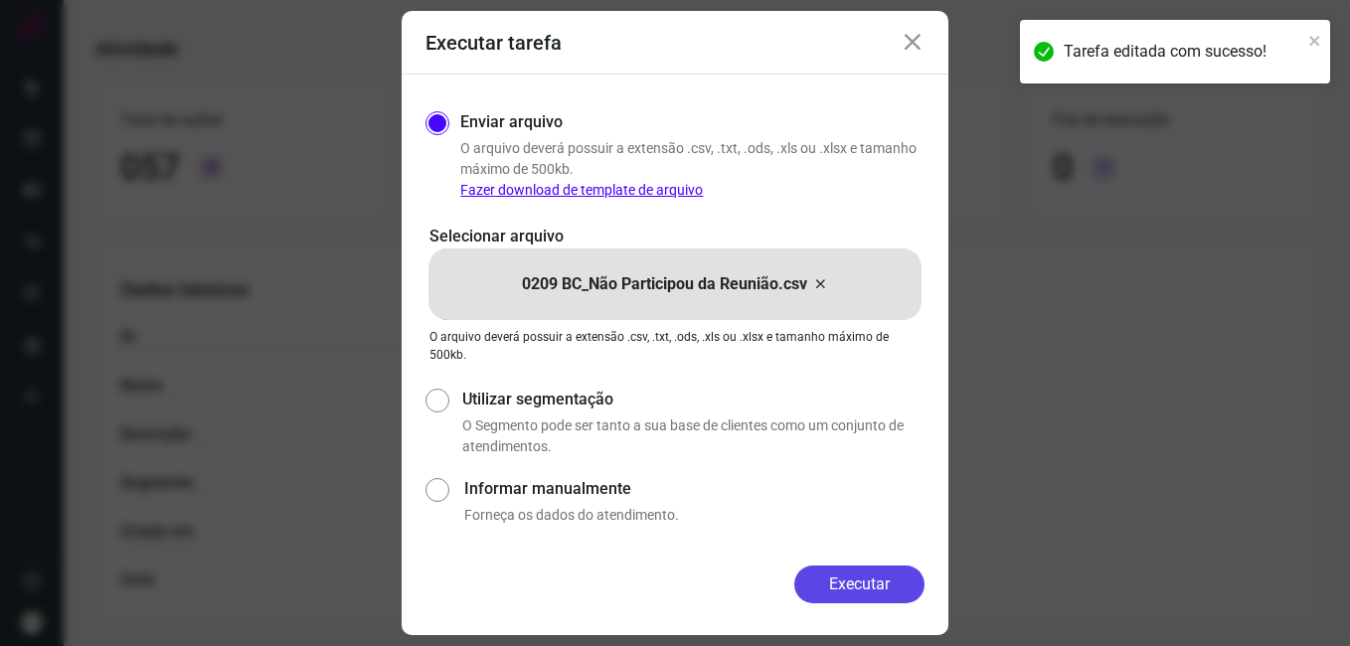
click at [801, 579] on button "Executar" at bounding box center [859, 585] width 130 height 38
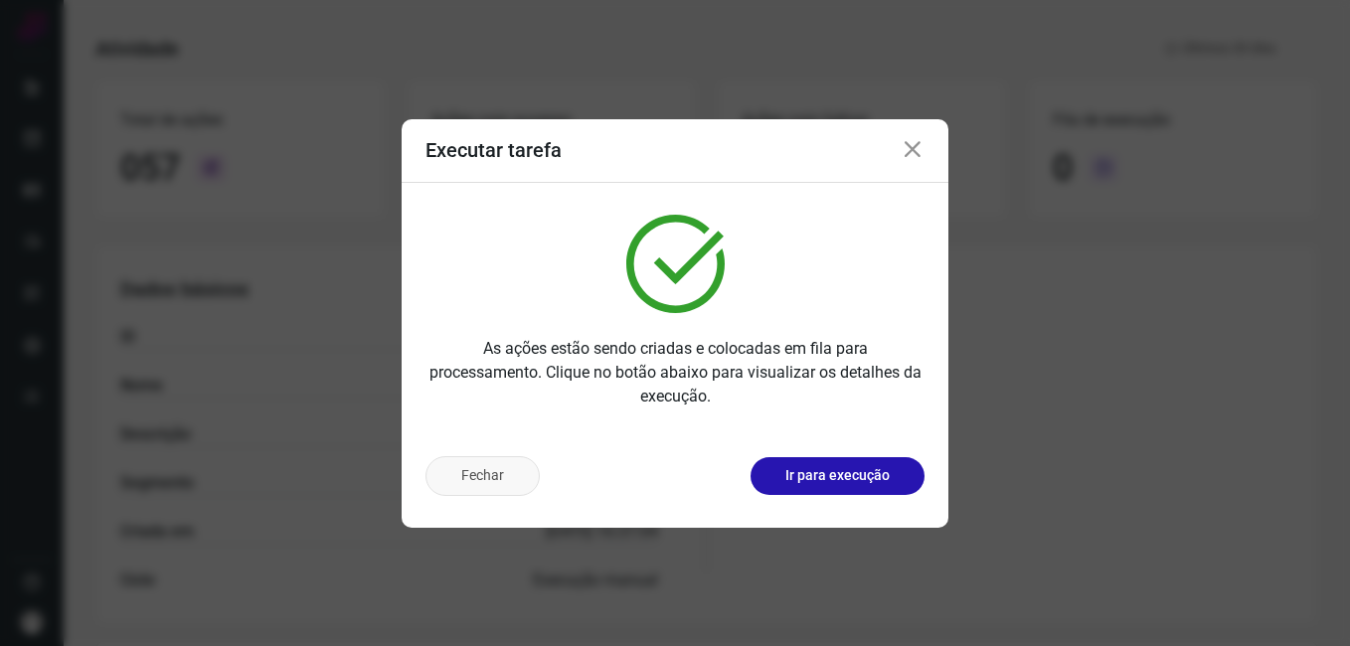
click at [488, 484] on button "Fechar" at bounding box center [483, 476] width 114 height 40
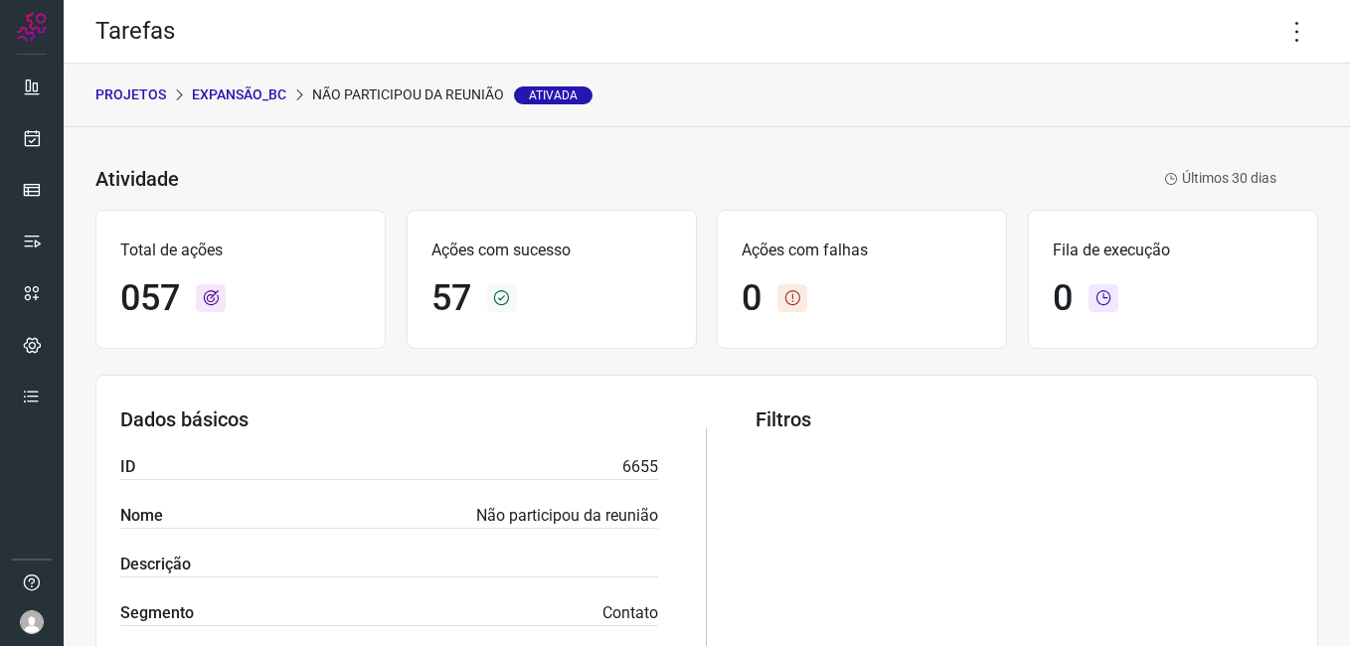
click at [255, 95] on p "Expansão_BC" at bounding box center [239, 95] width 94 height 21
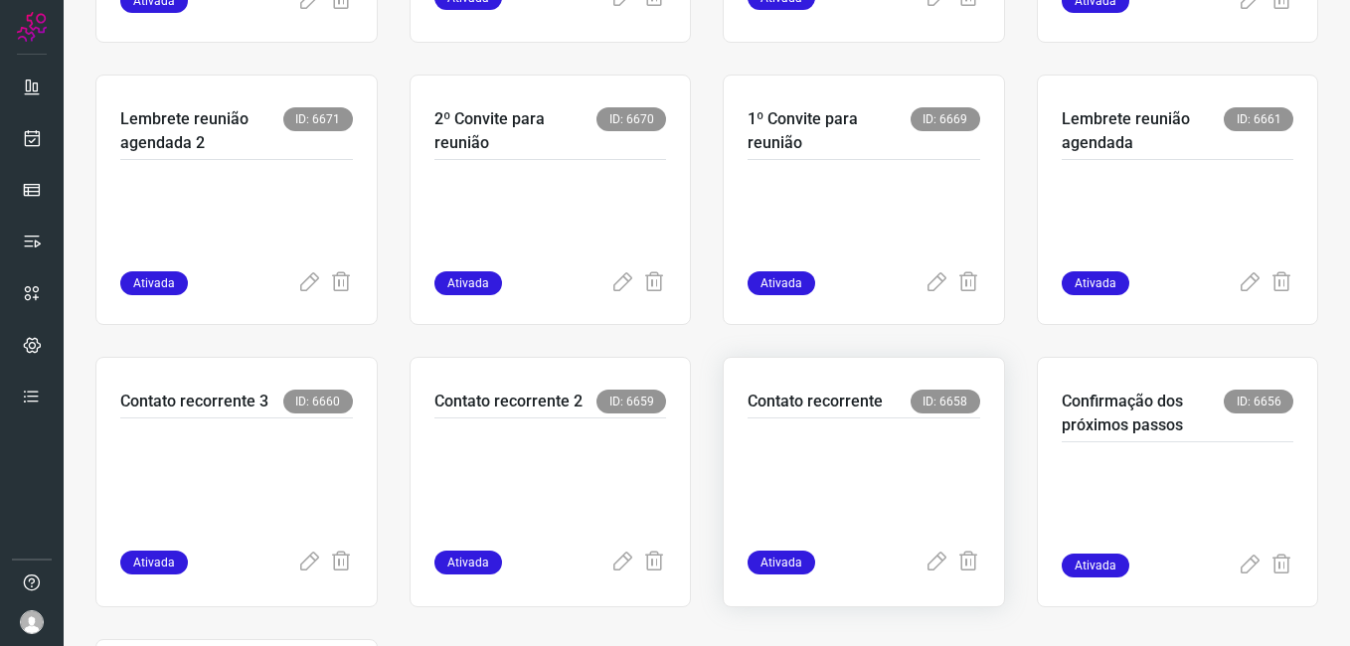
scroll to position [696, 0]
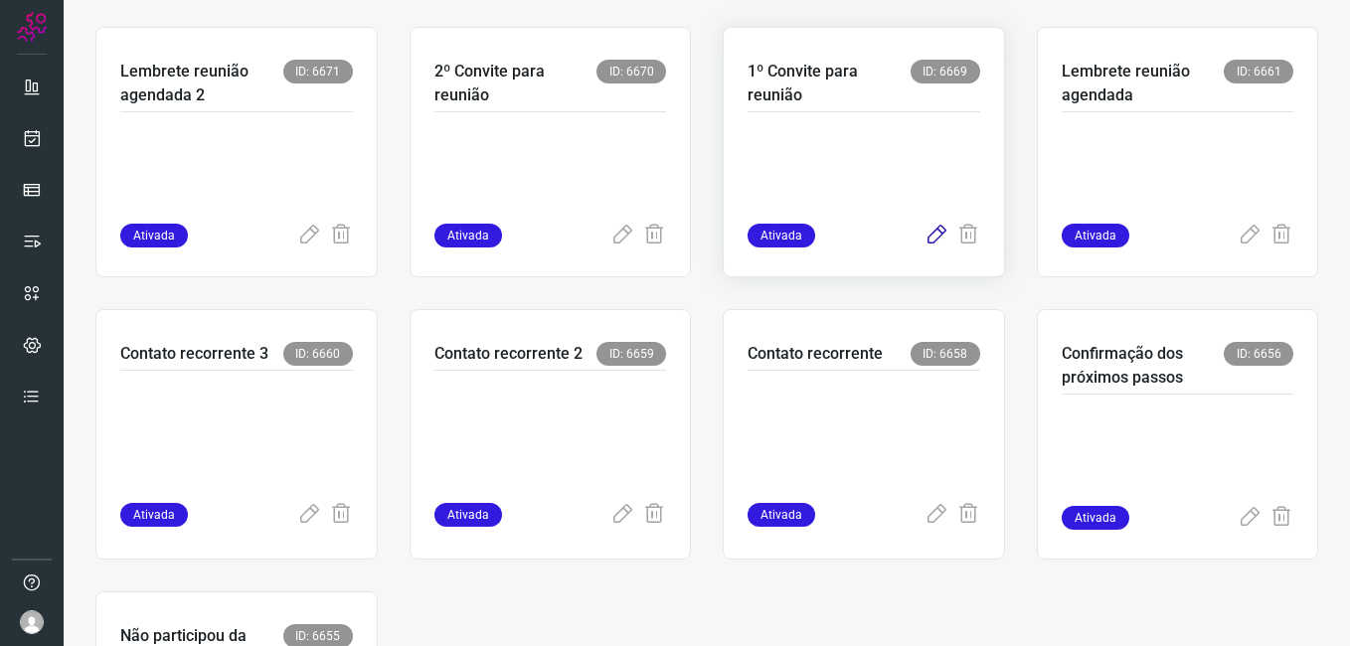
click at [925, 239] on icon at bounding box center [937, 236] width 24 height 24
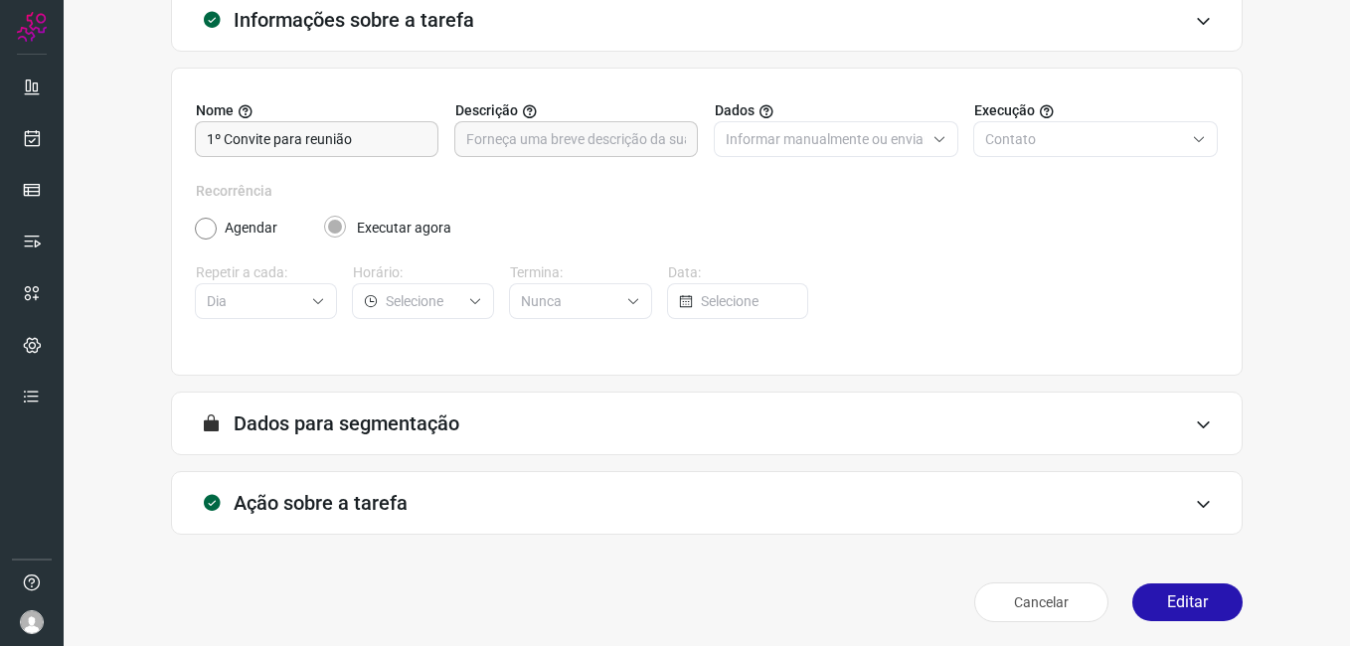
scroll to position [130, 0]
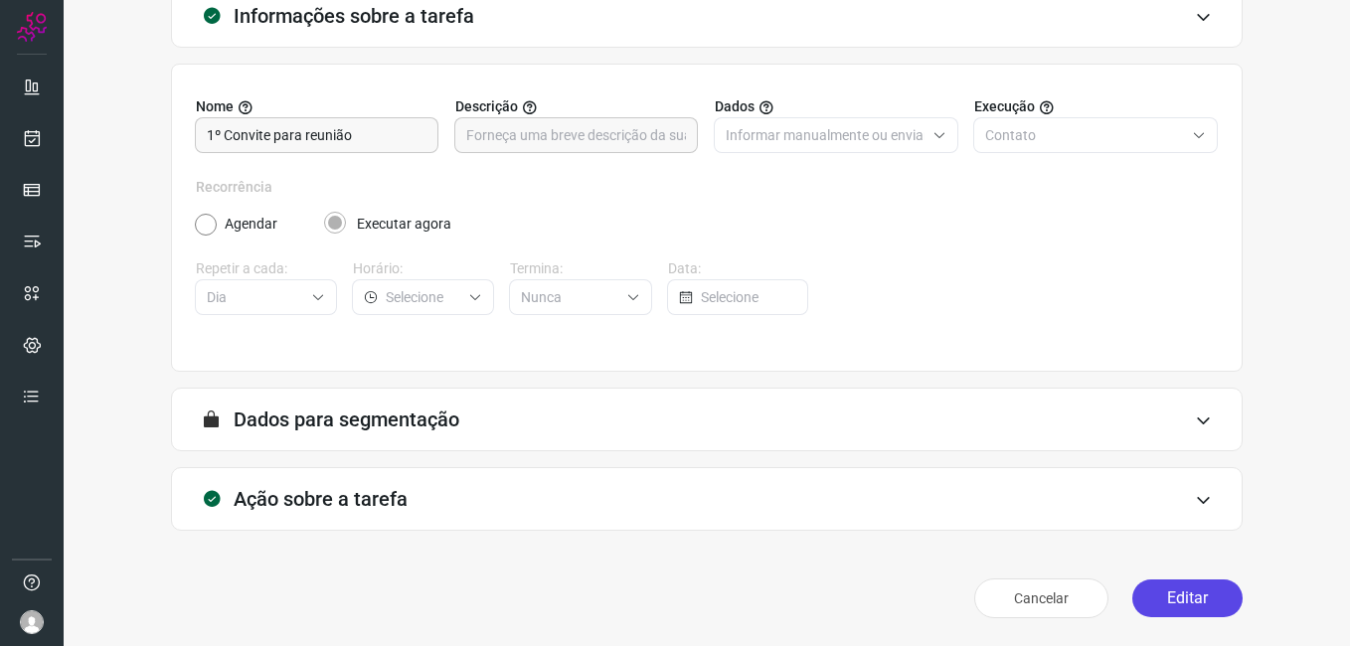
click at [1148, 602] on button "Editar" at bounding box center [1188, 599] width 110 height 38
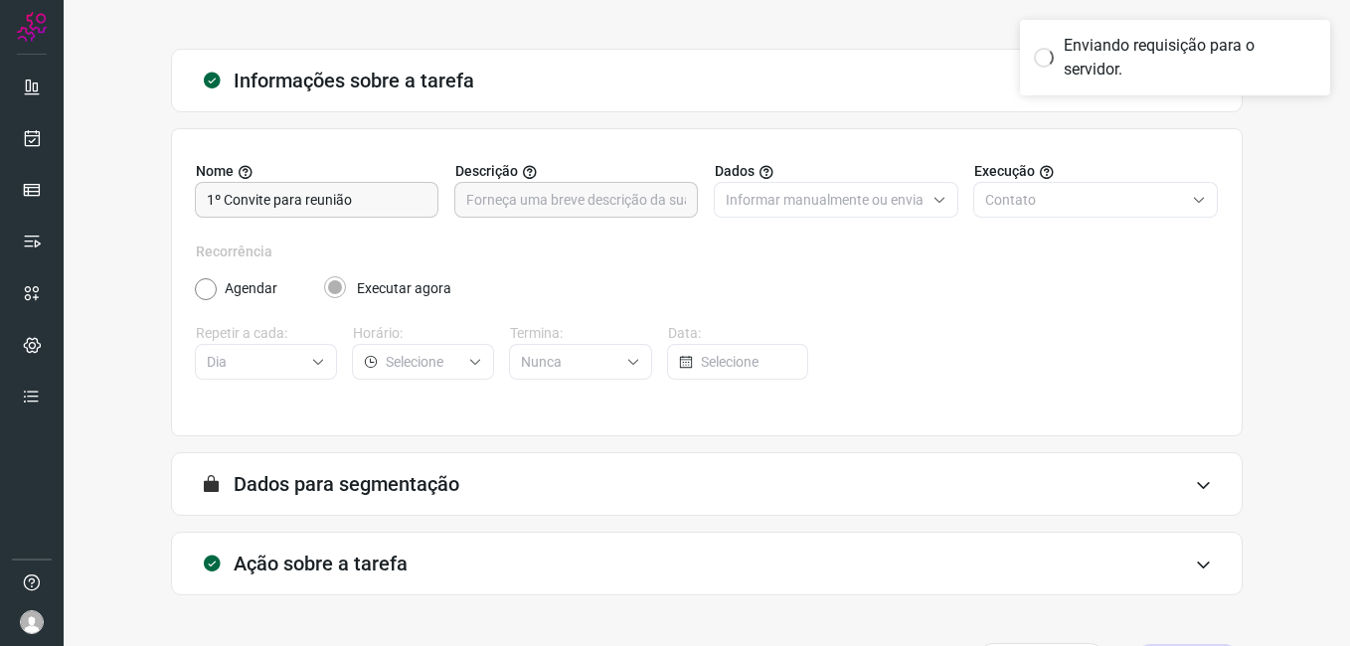
scroll to position [31, 0]
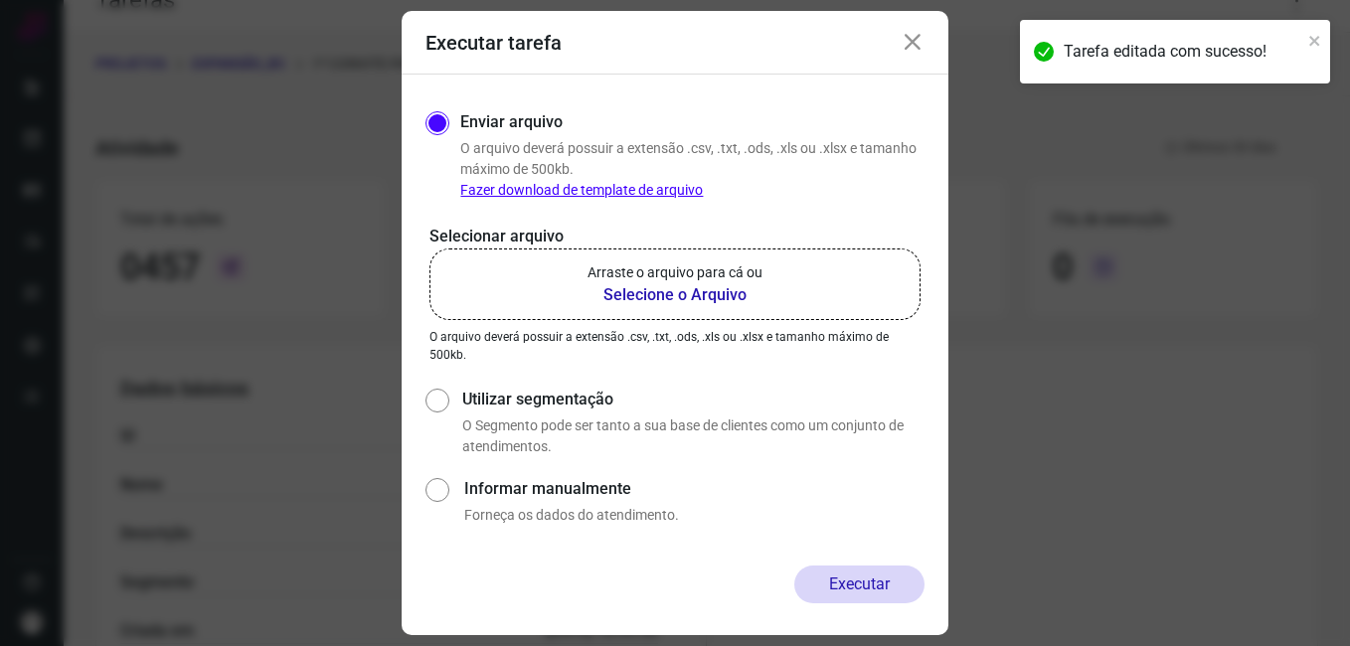
click at [659, 295] on b "Selecione o Arquivo" at bounding box center [675, 295] width 175 height 24
click at [0, 0] on input "Arraste o arquivo para cá ou Selecione o Arquivo" at bounding box center [0, 0] width 0 height 0
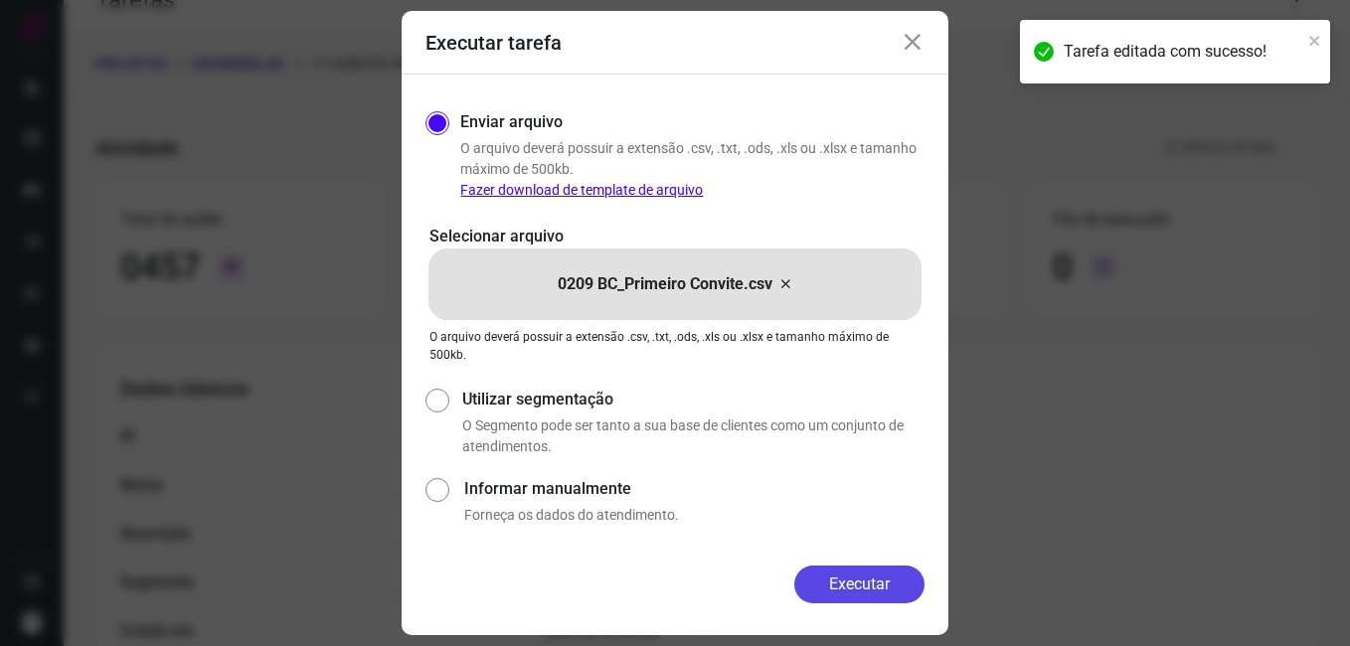
click at [809, 581] on button "Executar" at bounding box center [859, 585] width 130 height 38
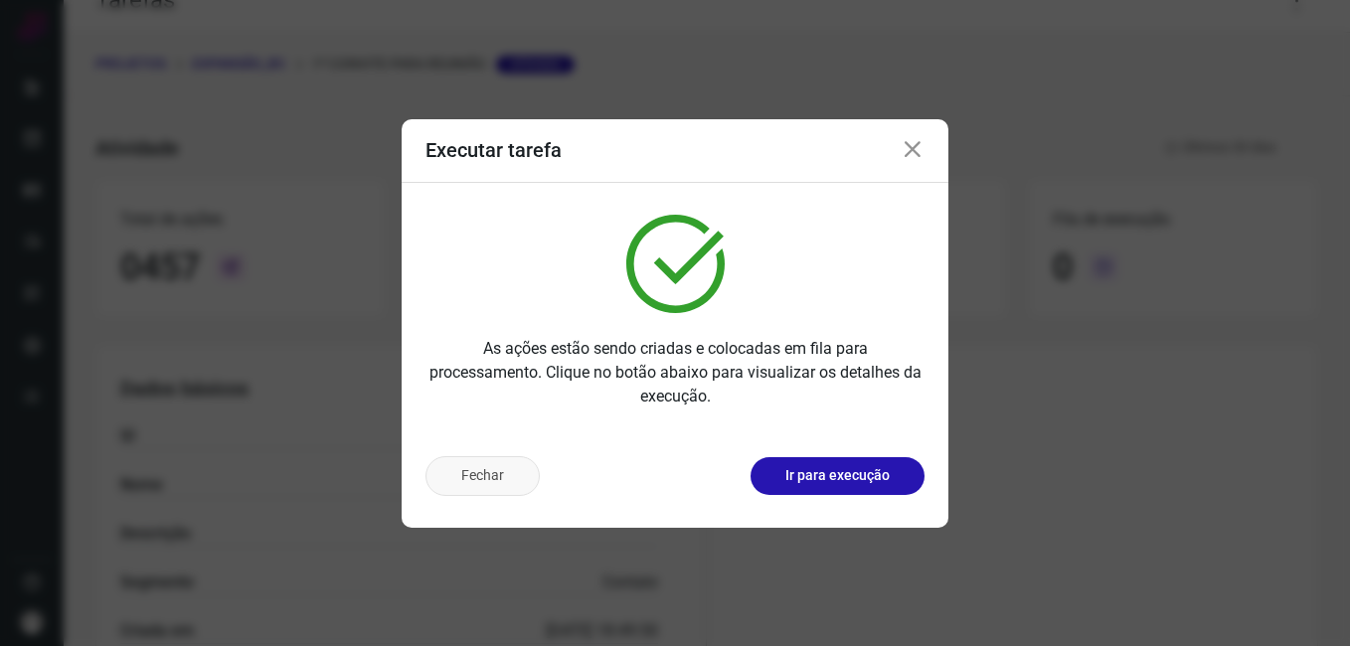
click at [484, 482] on button "Fechar" at bounding box center [483, 476] width 114 height 40
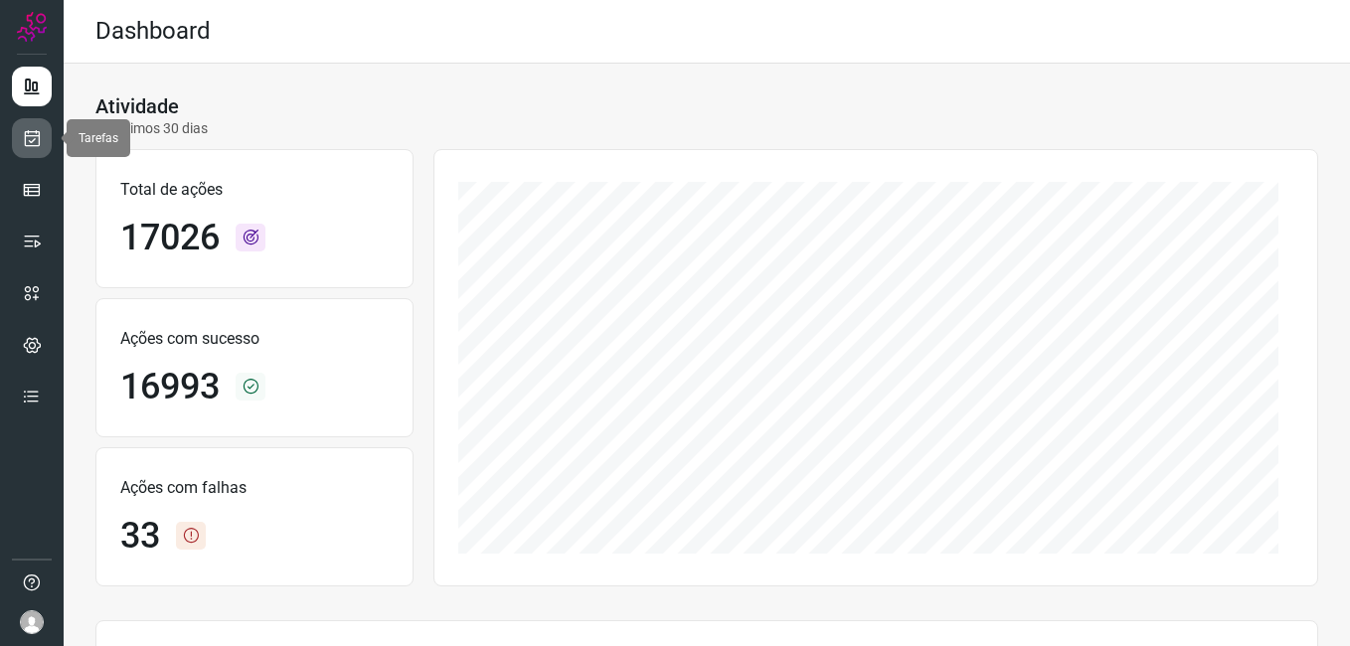
click at [35, 150] on link at bounding box center [32, 138] width 40 height 40
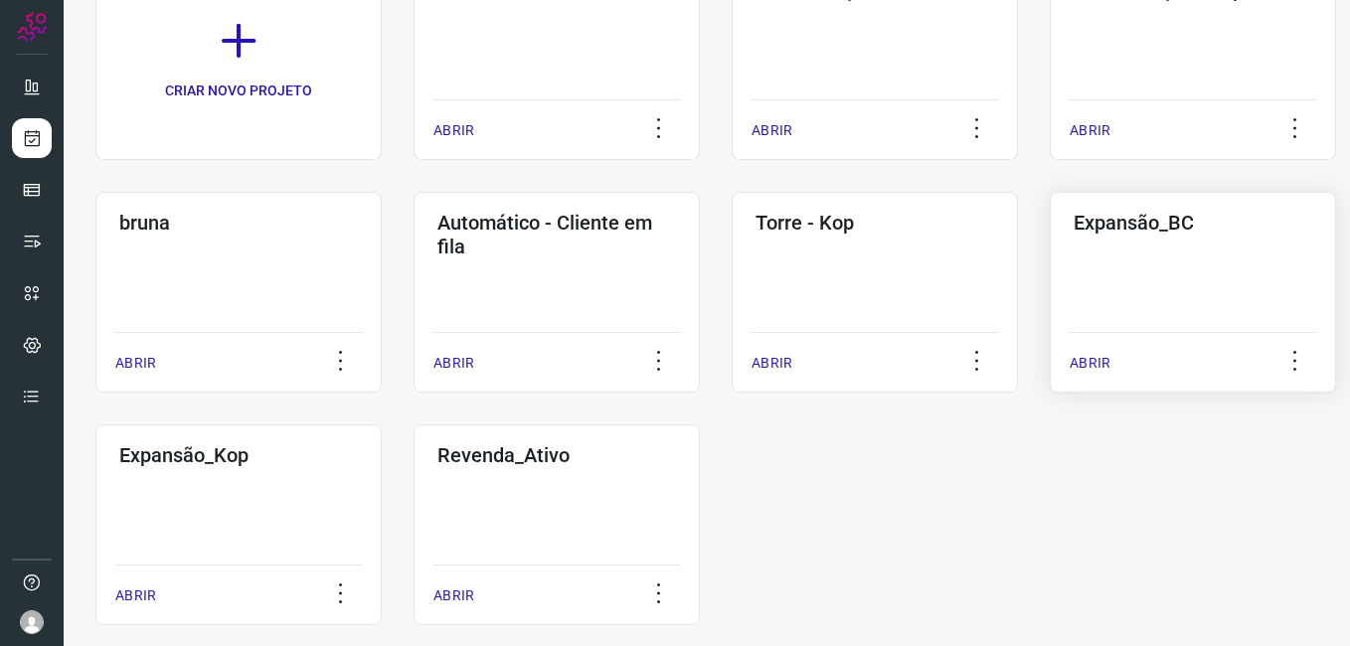
click at [382, 425] on div "Expansão_BC ABRIR" at bounding box center [238, 525] width 286 height 201
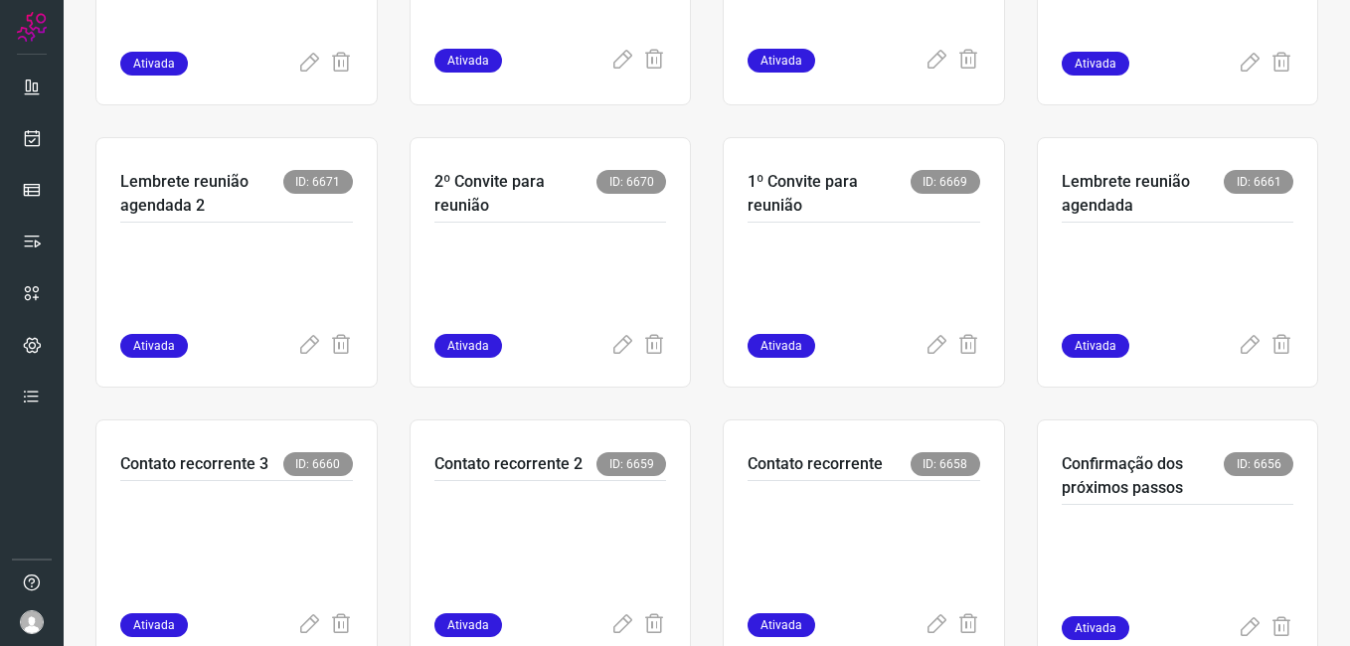
scroll to position [592, 0]
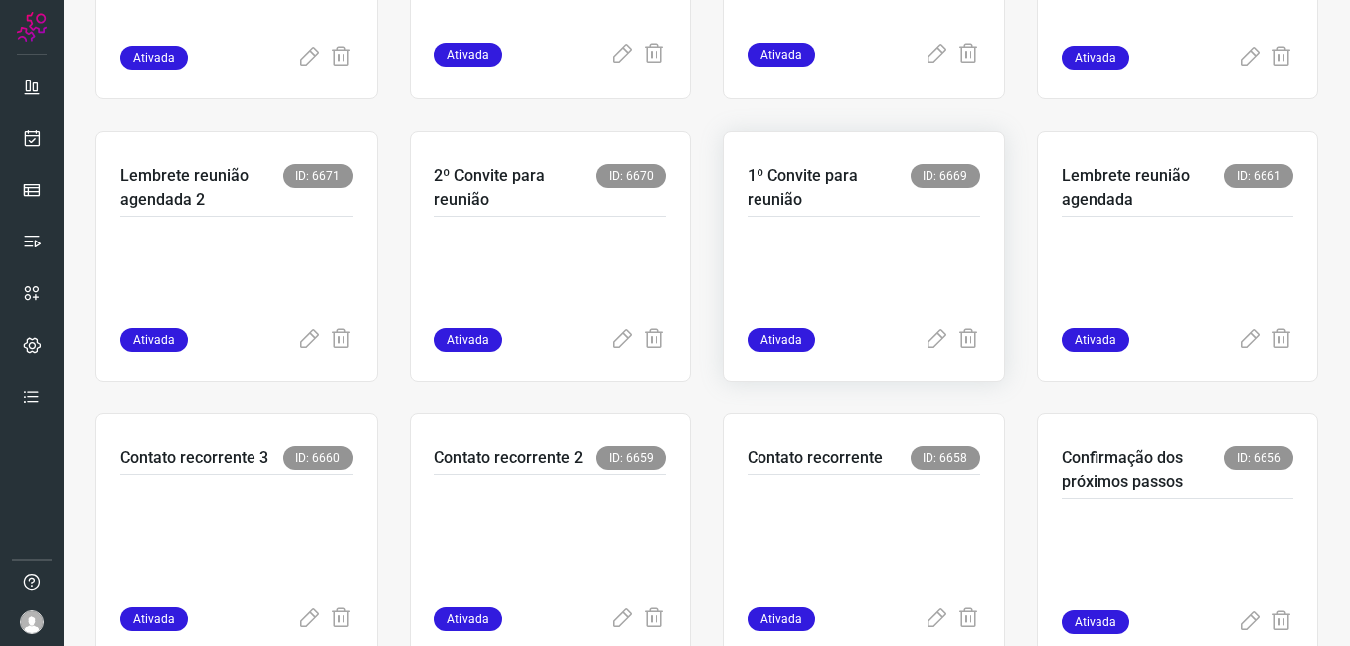
click at [798, 238] on p at bounding box center [864, 278] width 233 height 99
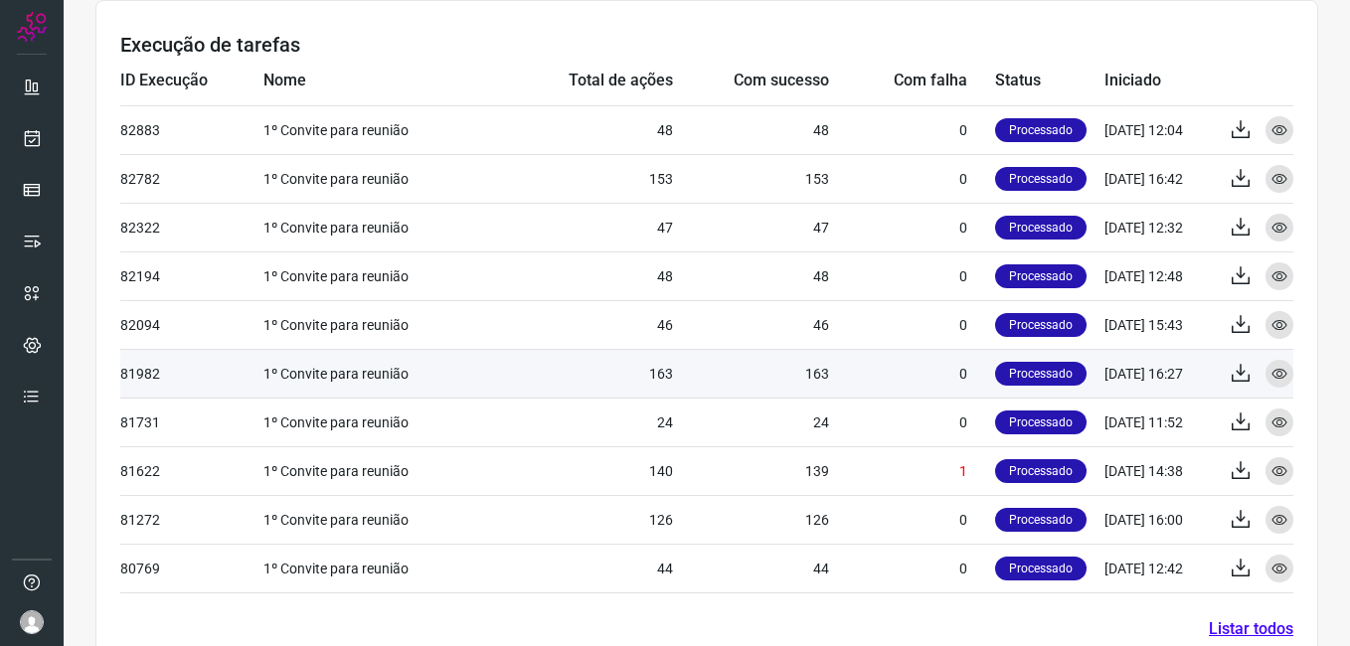
scroll to position [779, 0]
